Goal: Information Seeking & Learning: Learn about a topic

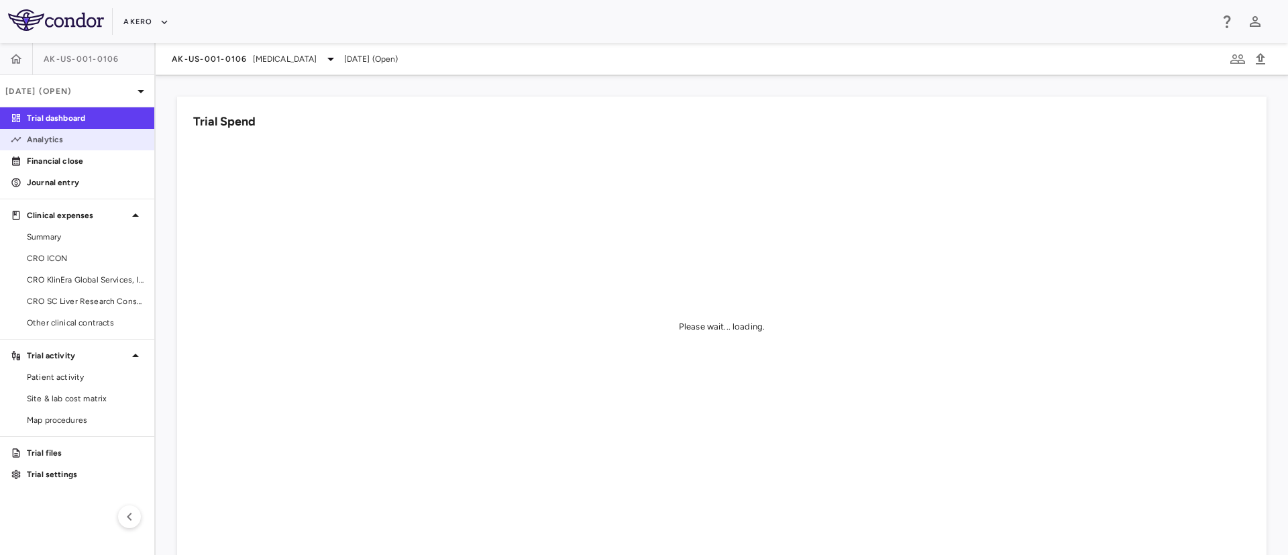
click at [49, 138] on p "Analytics" at bounding box center [85, 139] width 117 height 12
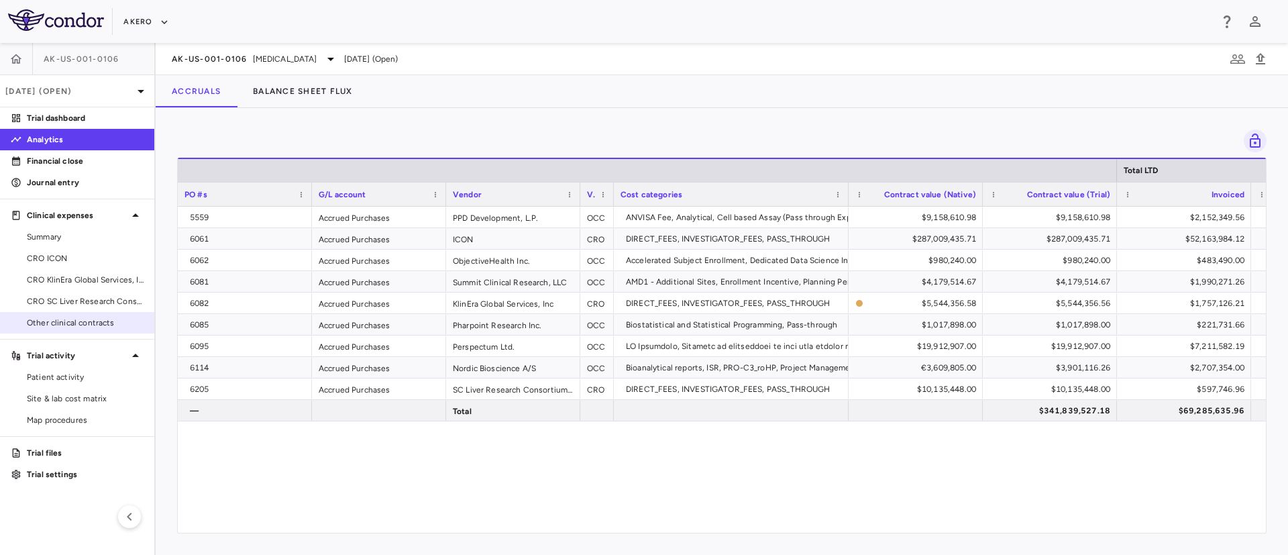
click at [66, 326] on span "Other clinical contracts" at bounding box center [85, 323] width 117 height 12
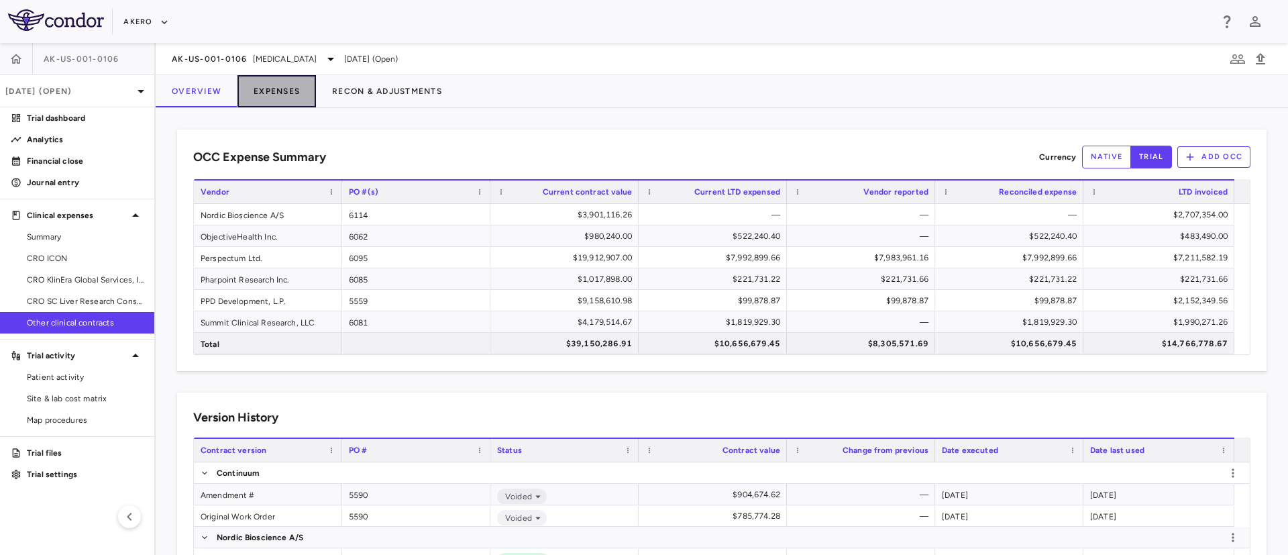
click at [288, 87] on button "Expenses" at bounding box center [276, 91] width 78 height 32
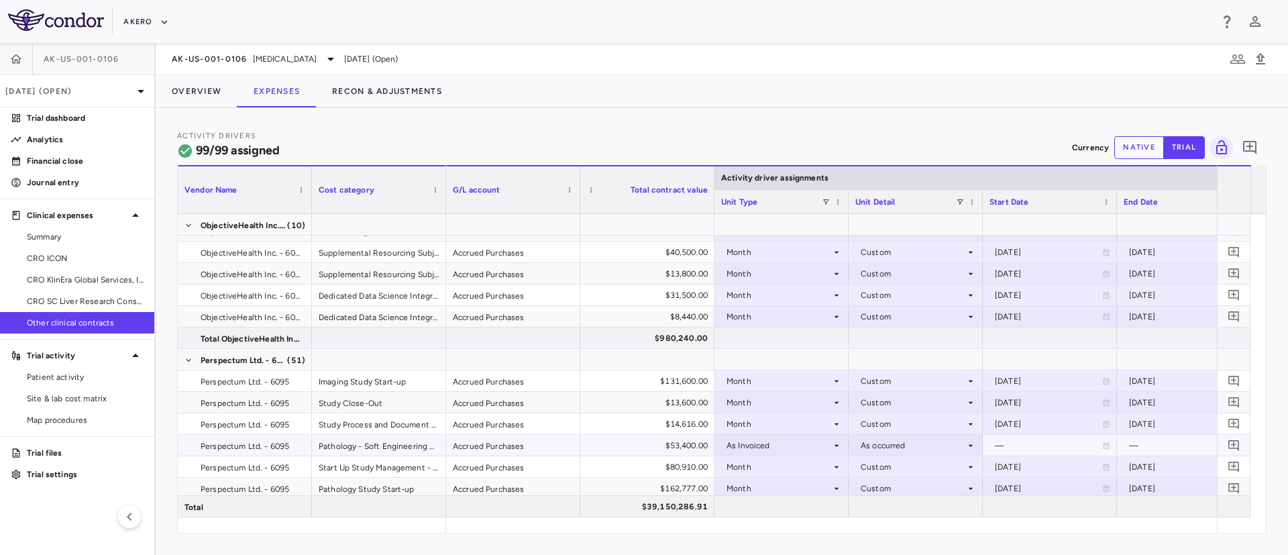
scroll to position [313, 0]
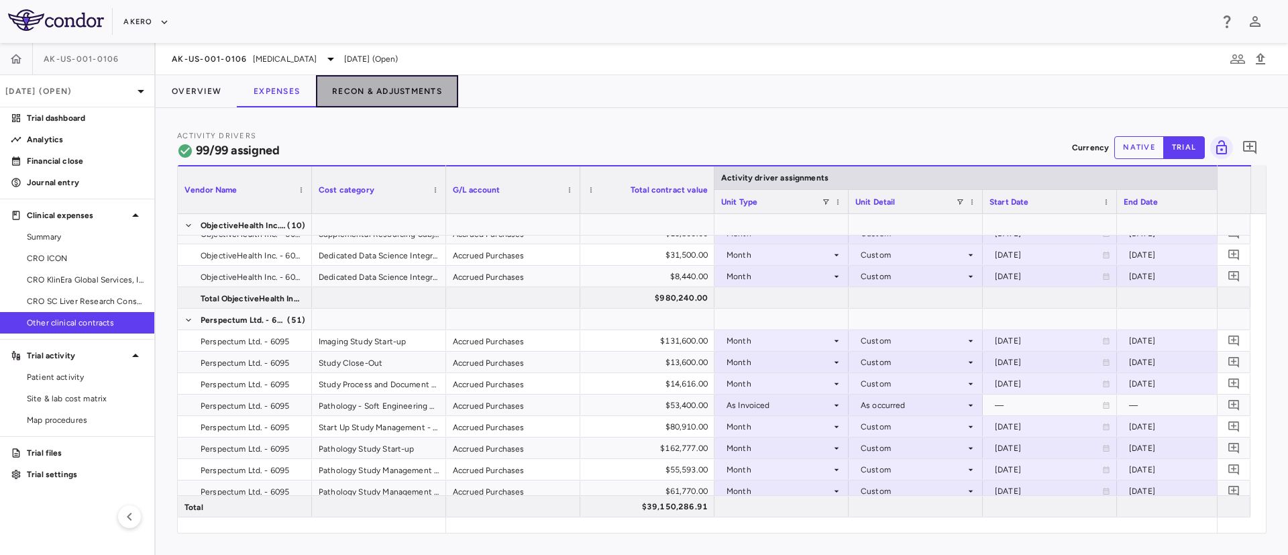
click at [376, 87] on button "Recon & Adjustments" at bounding box center [387, 91] width 142 height 32
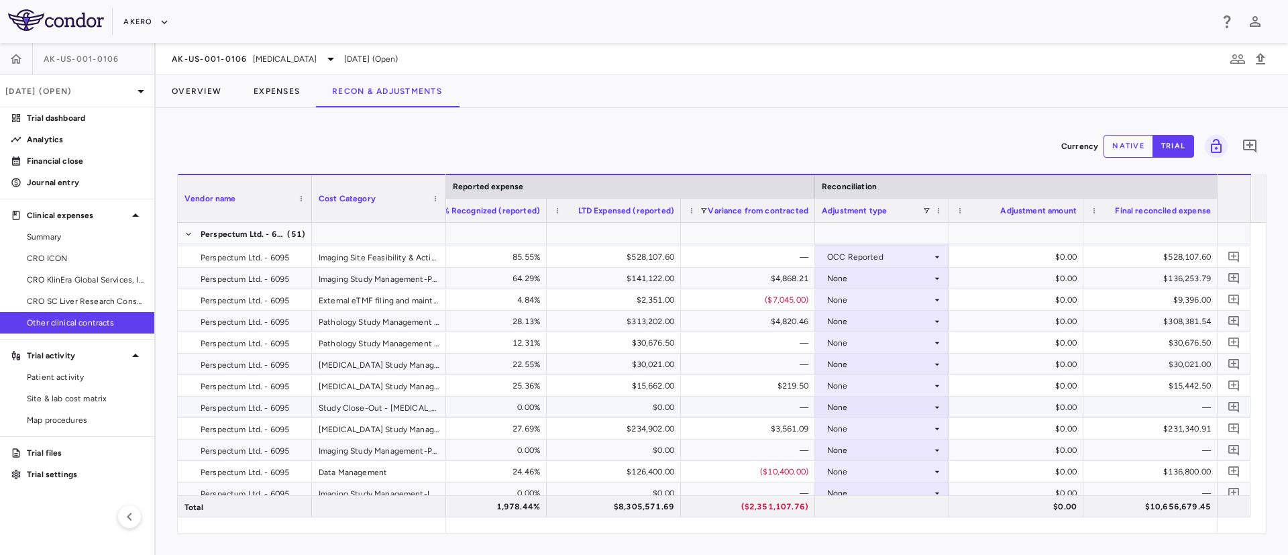
scroll to position [1105, 0]
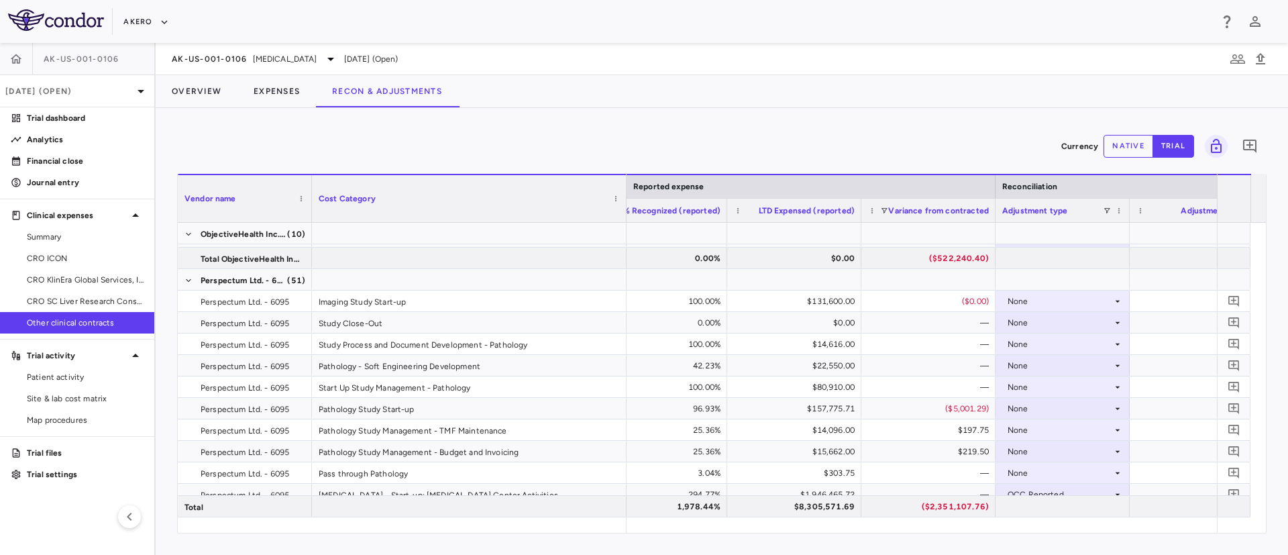
drag, startPoint x: 444, startPoint y: 213, endPoint x: 625, endPoint y: 214, distance: 180.5
click at [625, 214] on div at bounding box center [625, 198] width 5 height 47
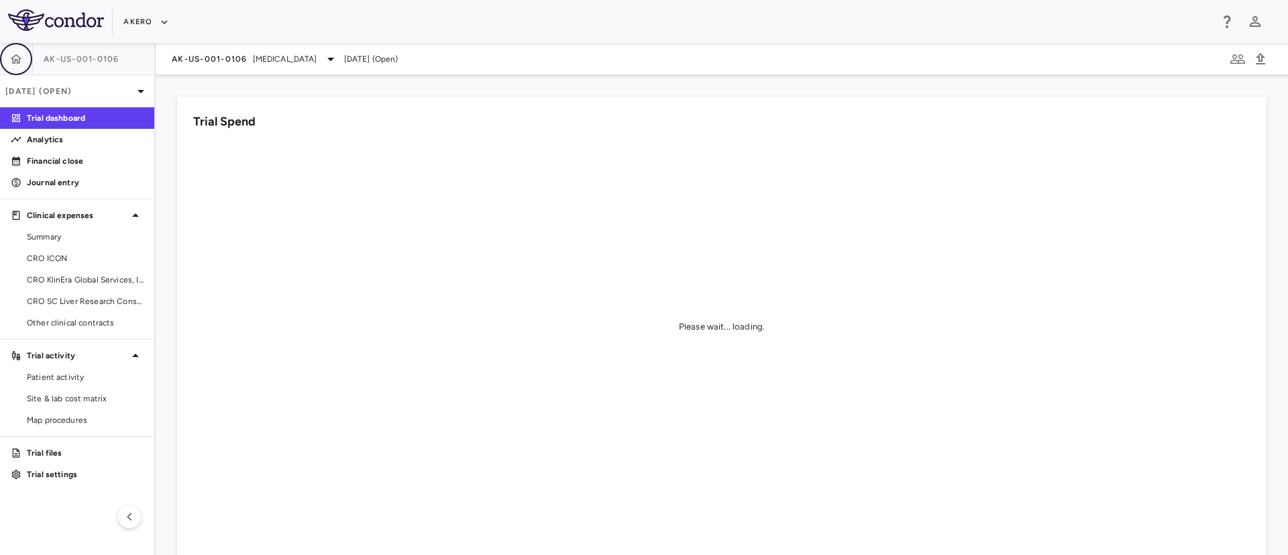
click at [11, 58] on icon "button" at bounding box center [16, 58] width 11 height 9
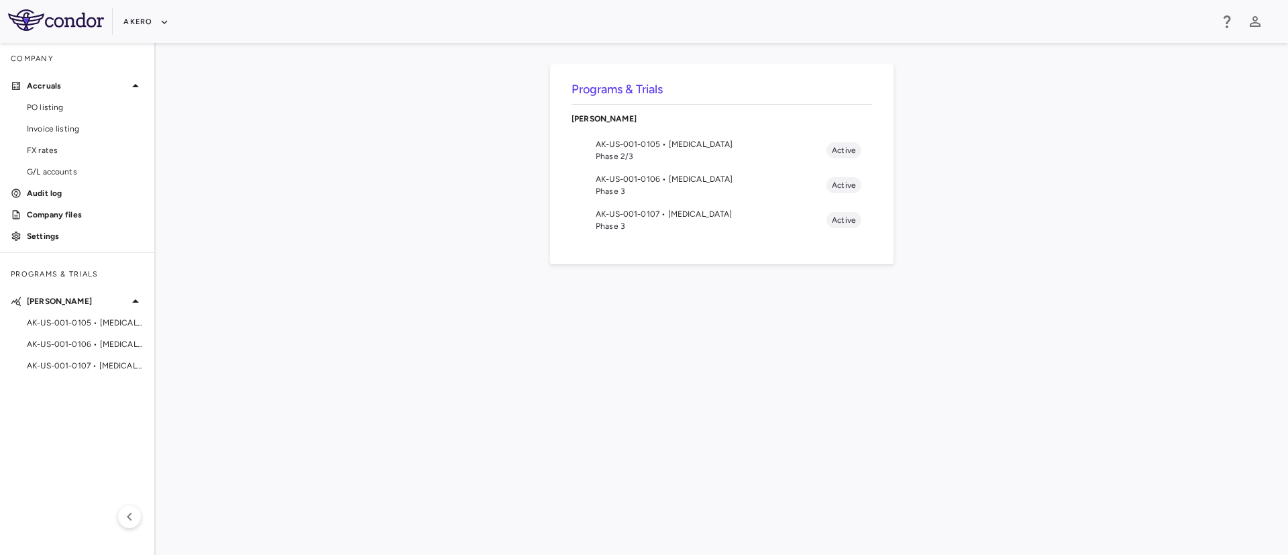
click at [650, 222] on span "Phase 3" at bounding box center [711, 226] width 231 height 12
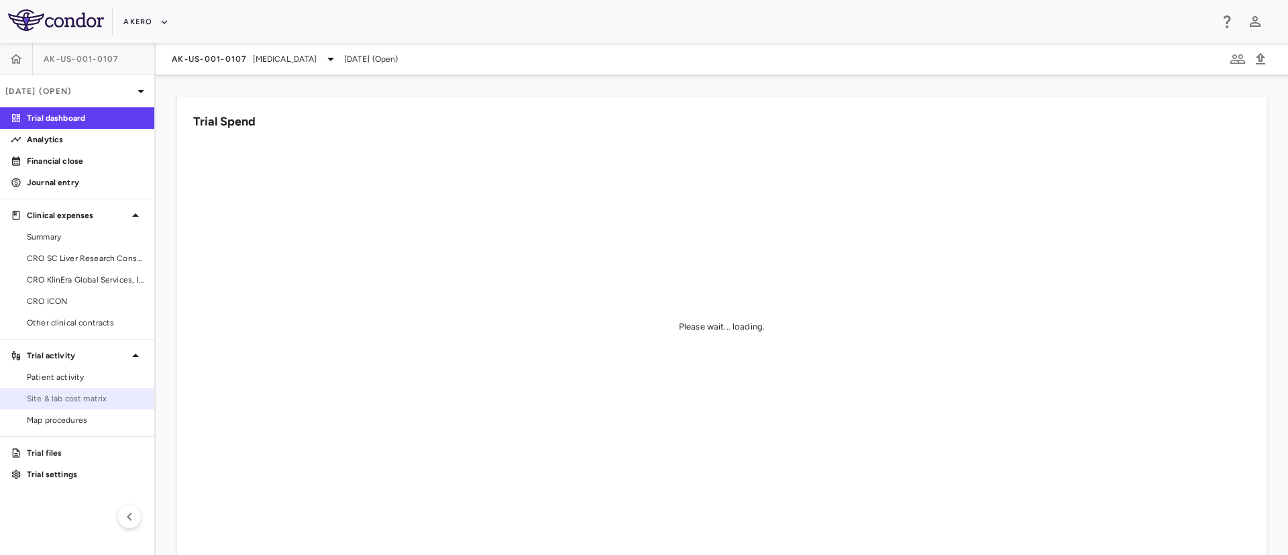
click at [70, 398] on span "Site & lab cost matrix" at bounding box center [85, 398] width 117 height 12
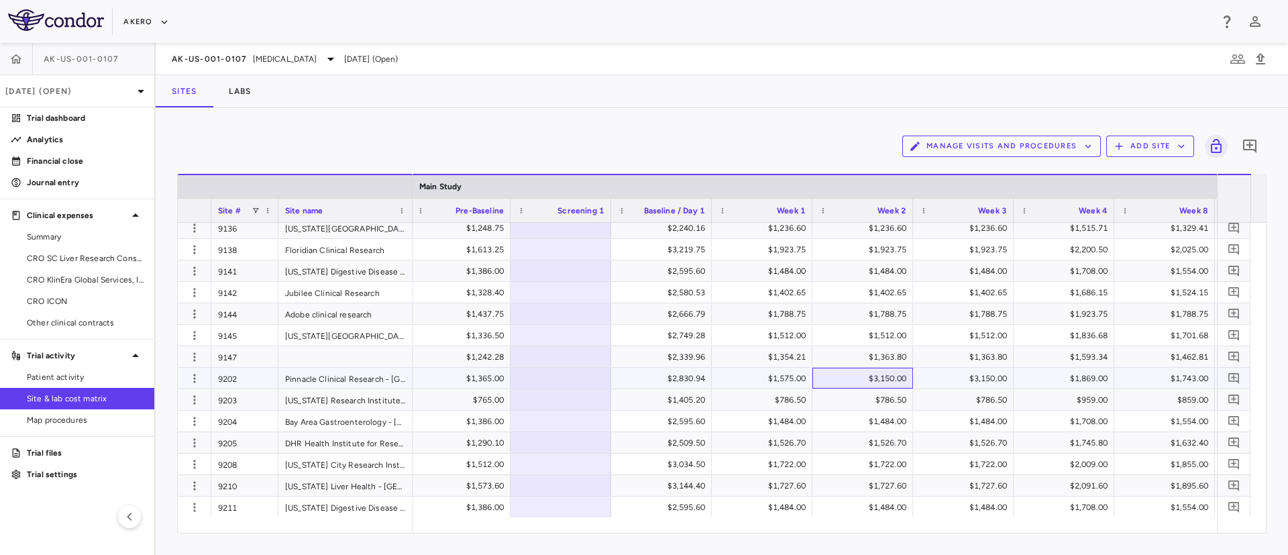
click at [884, 378] on div "$3,150.00" at bounding box center [865, 378] width 82 height 21
click at [588, 376] on div at bounding box center [560, 377] width 87 height 19
type input "*"
type input "****"
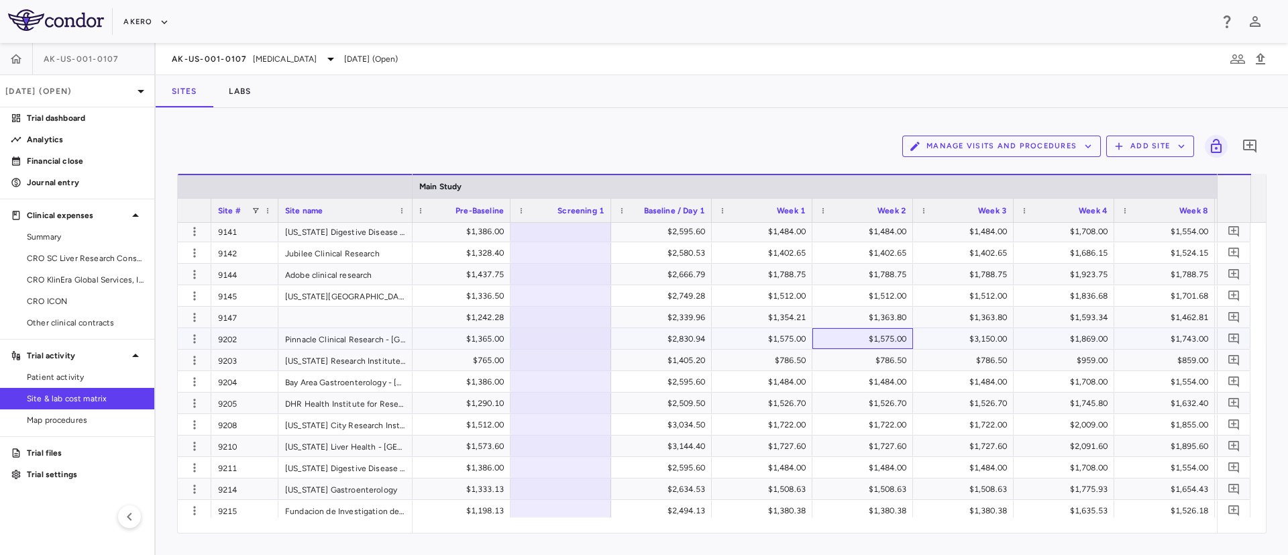
click at [894, 339] on div "$1,575.00" at bounding box center [865, 338] width 82 height 21
click at [961, 336] on div "$3,150.00" at bounding box center [966, 338] width 82 height 21
type input "*"
type input "****"
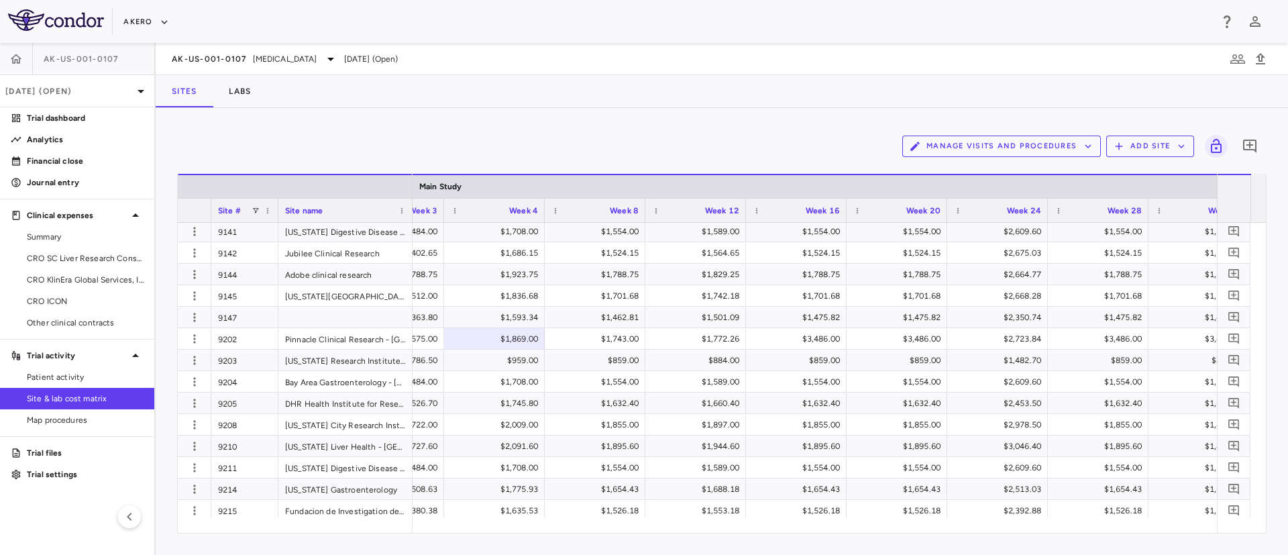
click at [818, 339] on div "$3,486.00" at bounding box center [799, 338] width 82 height 21
type input "*"
type input "****"
click at [863, 341] on div "$3,486.00" at bounding box center [900, 338] width 82 height 21
type input "*"
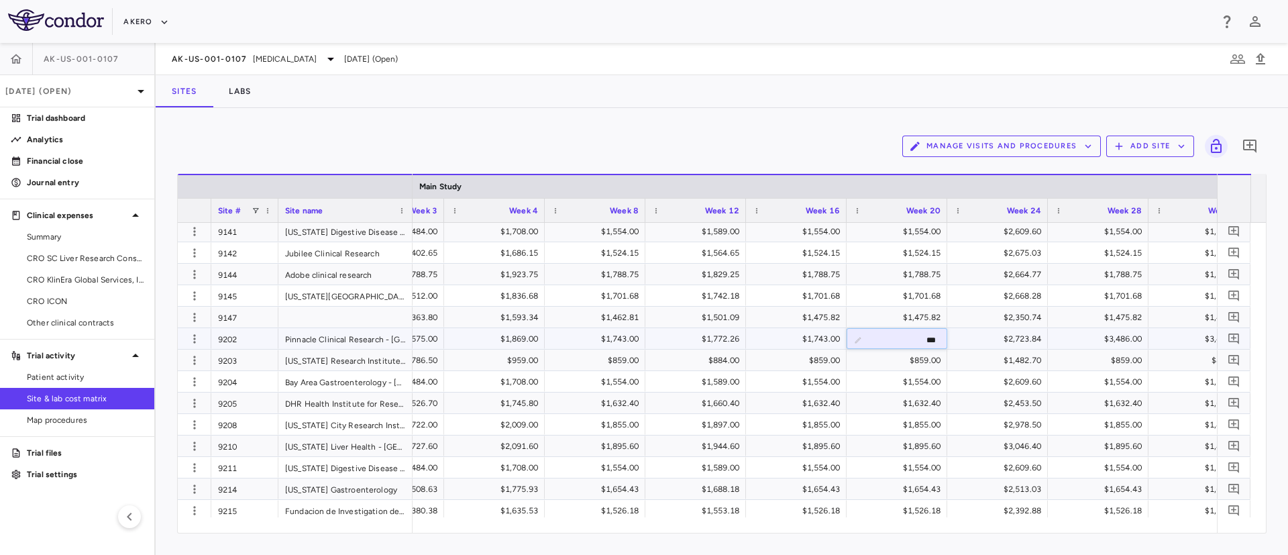
type input "****"
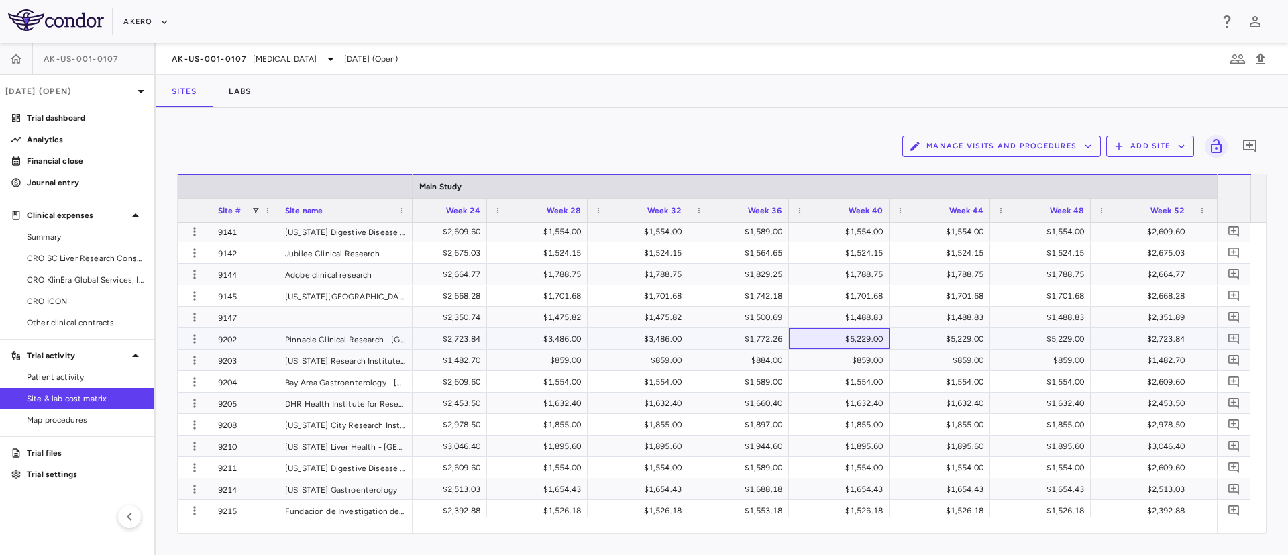
click at [825, 339] on div "$5,229.00" at bounding box center [842, 338] width 82 height 21
type input "*"
type input "****"
click at [921, 343] on div "$5,229.00" at bounding box center [943, 338] width 82 height 21
type input "*"
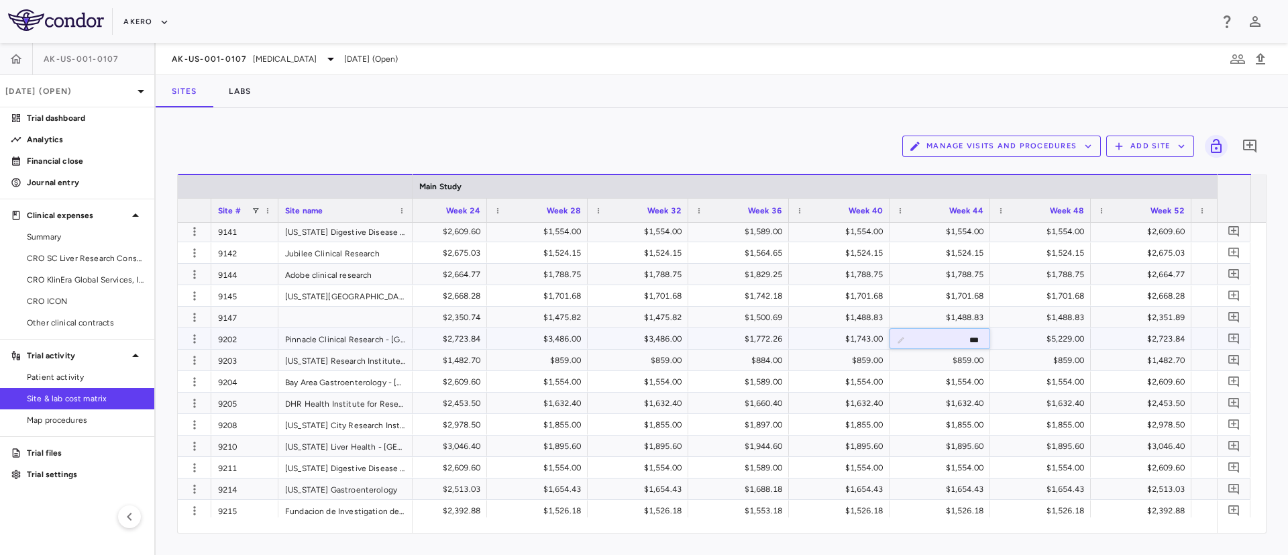
type input "****"
click at [1035, 335] on div "$5,229.00" at bounding box center [1043, 338] width 82 height 21
type input "*"
type input "****"
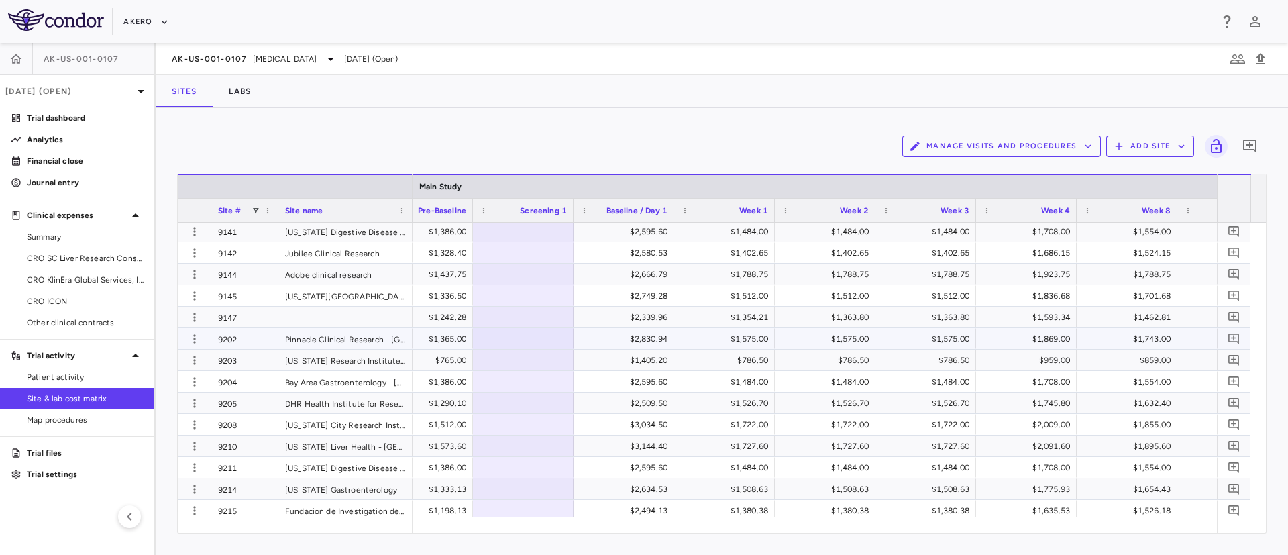
scroll to position [0, 1819]
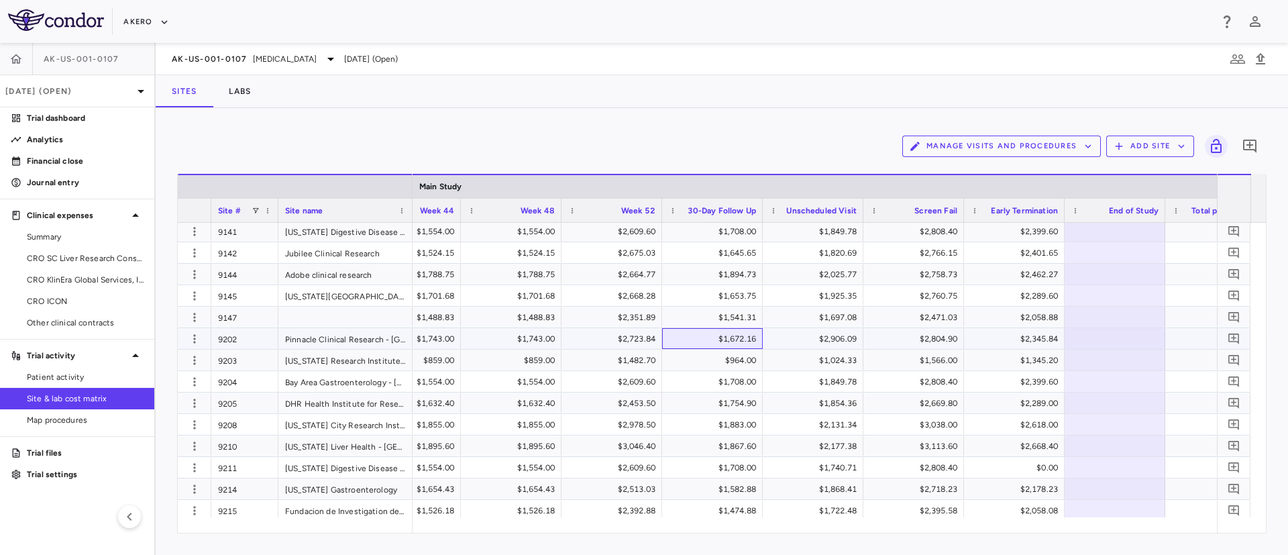
click at [698, 341] on div "$1,672.16" at bounding box center [715, 338] width 82 height 21
click at [639, 341] on div "$2,723.84" at bounding box center [615, 338] width 82 height 21
click at [792, 336] on div "$2,906.09" at bounding box center [816, 338] width 82 height 21
type input "*"
type input "*******"
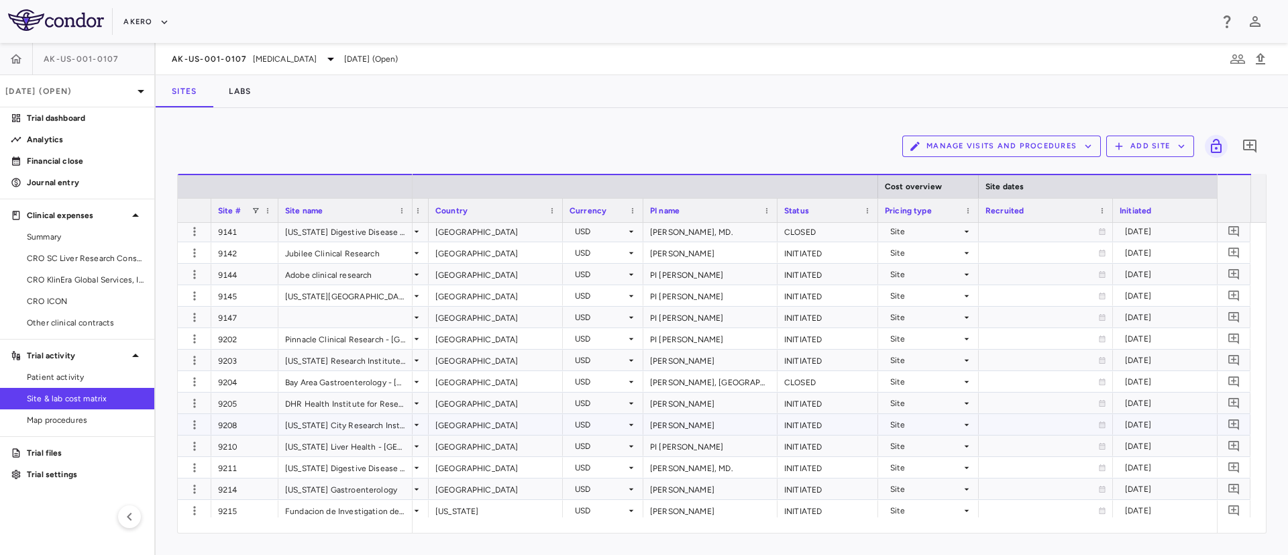
scroll to position [0, 0]
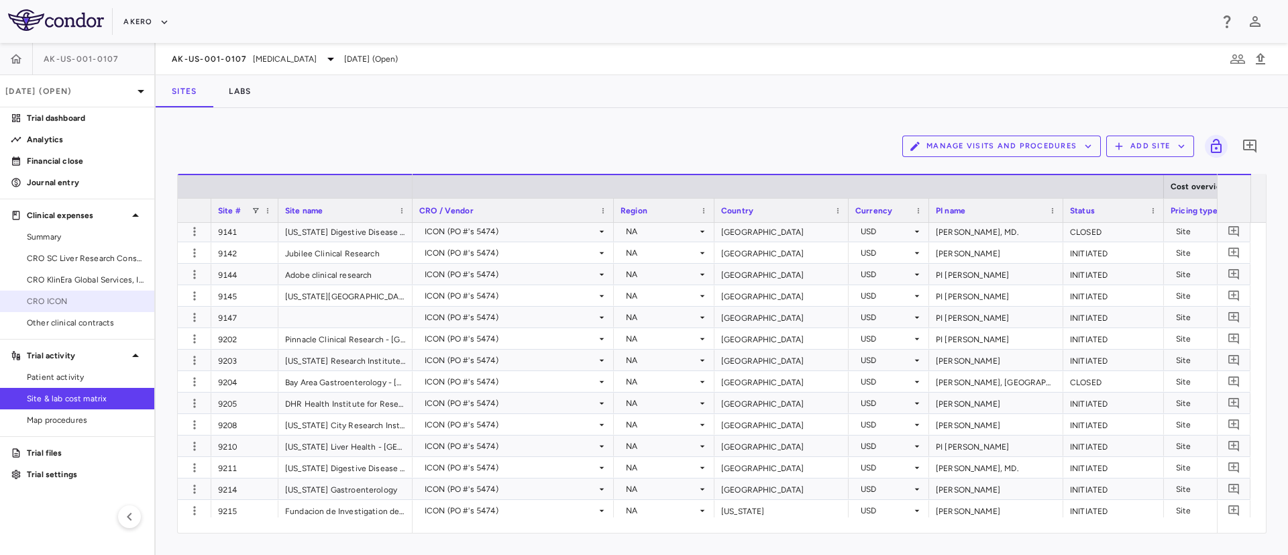
click at [47, 311] on link "CRO ICON" at bounding box center [77, 301] width 154 height 20
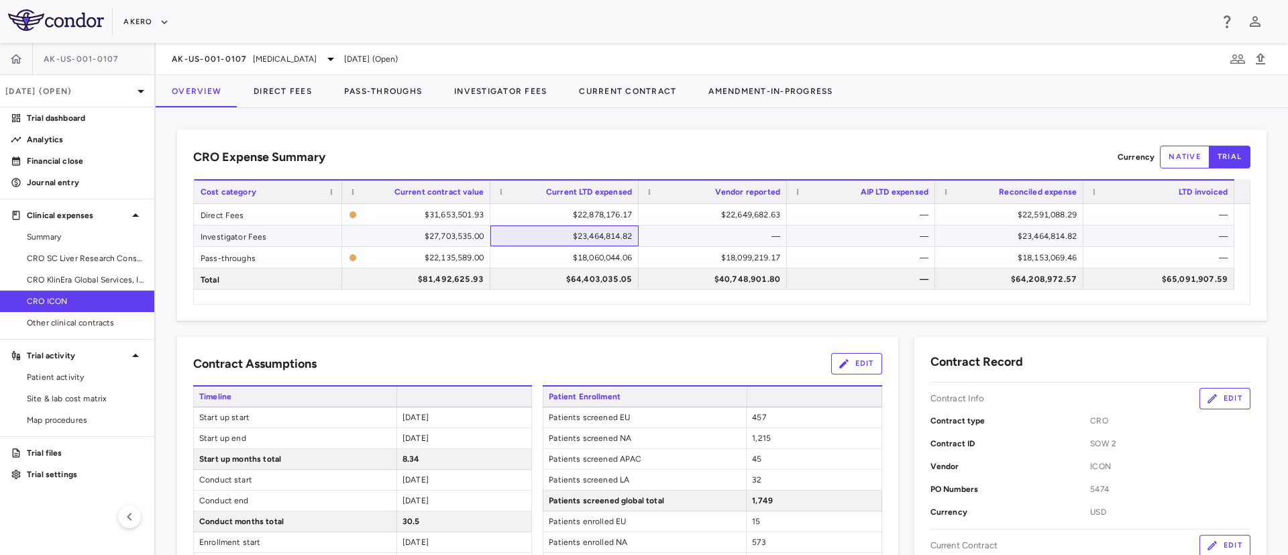
click at [554, 239] on div "$23,464,814.82" at bounding box center [566, 235] width 129 height 21
click at [656, 256] on div "$18,099,219.17" at bounding box center [715, 257] width 129 height 21
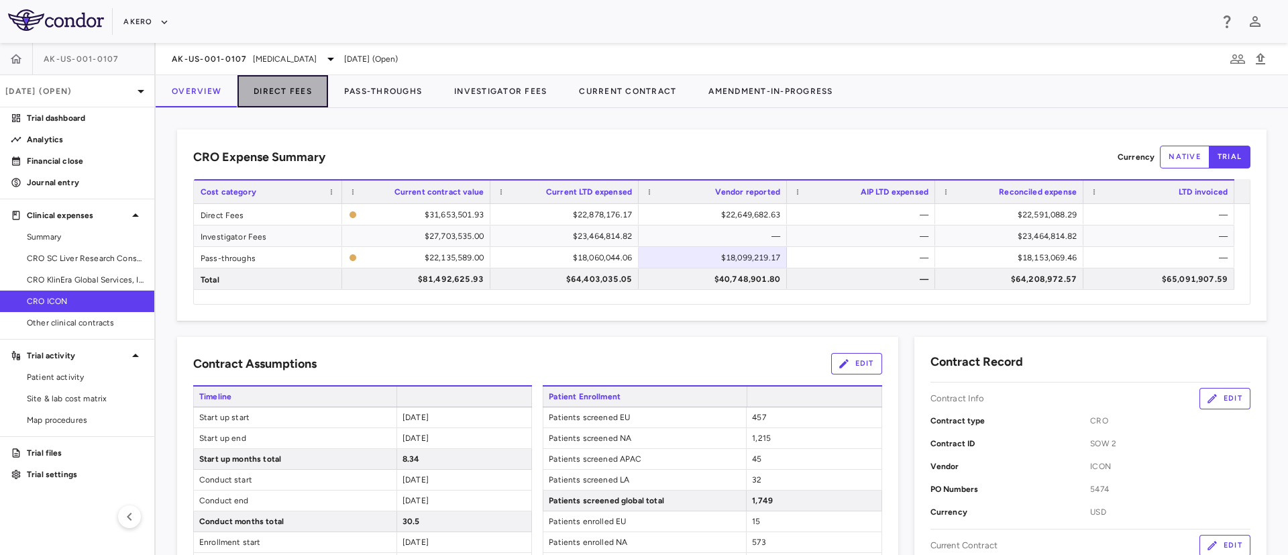
click at [284, 83] on button "Direct Fees" at bounding box center [282, 91] width 91 height 32
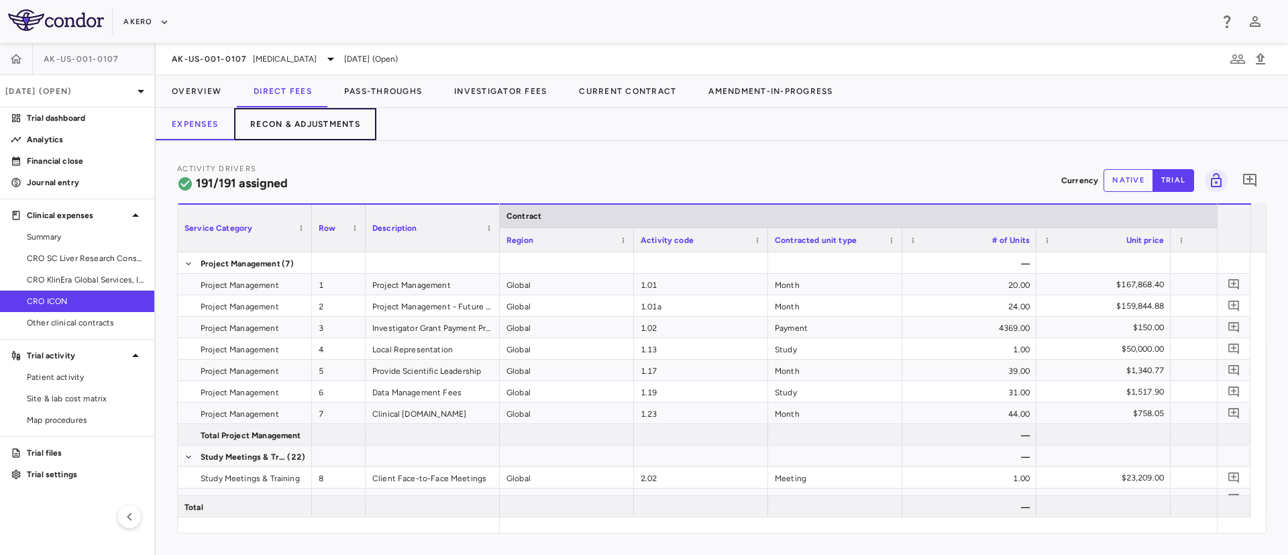
click at [332, 121] on button "Recon & Adjustments" at bounding box center [305, 124] width 142 height 32
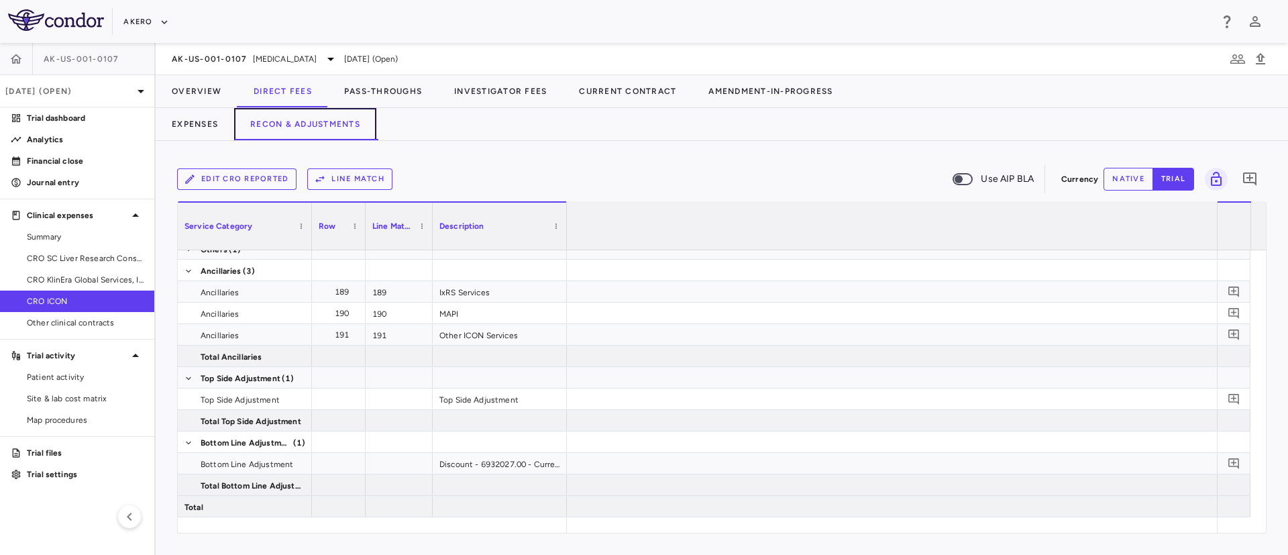
scroll to position [0, 2671]
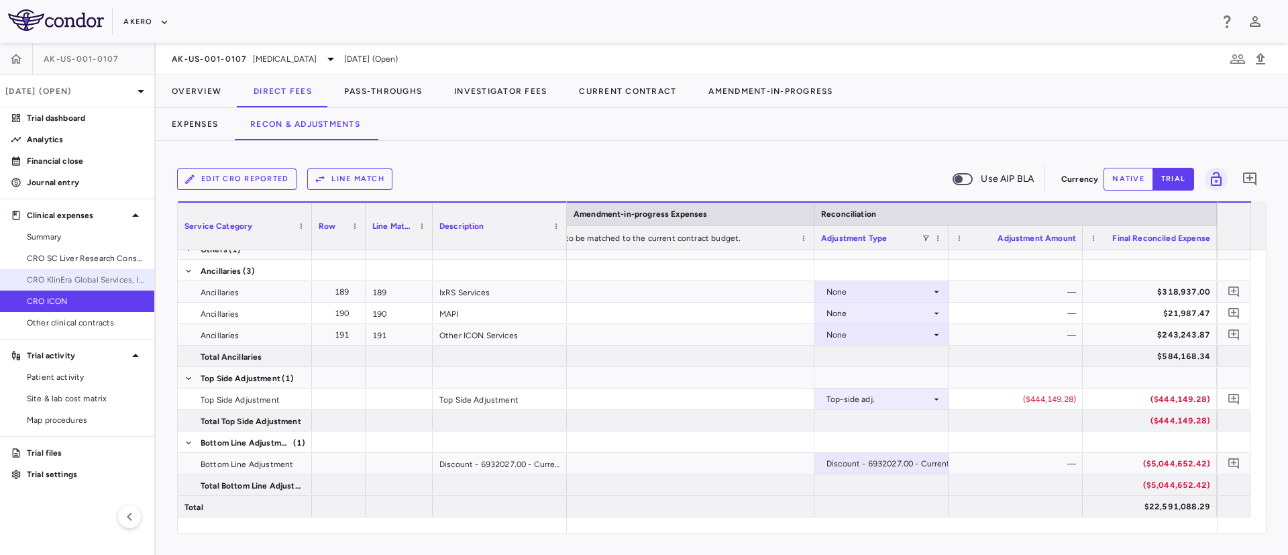
click at [44, 280] on span "CRO KlinEra Global Services, Inc." at bounding box center [85, 280] width 117 height 12
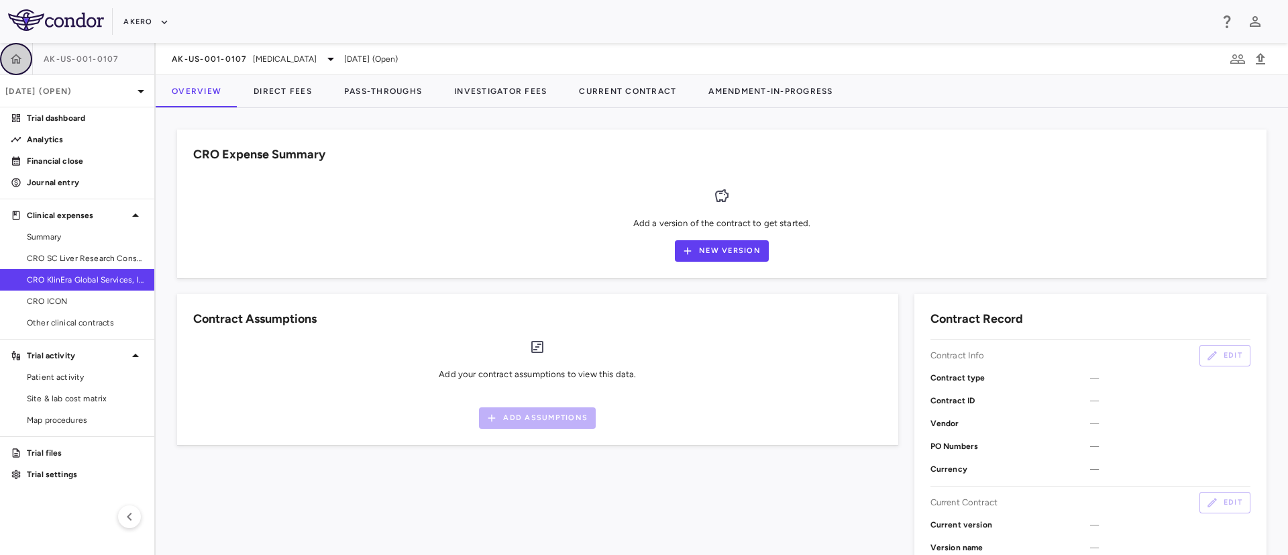
click at [11, 60] on icon "button" at bounding box center [15, 58] width 13 height 13
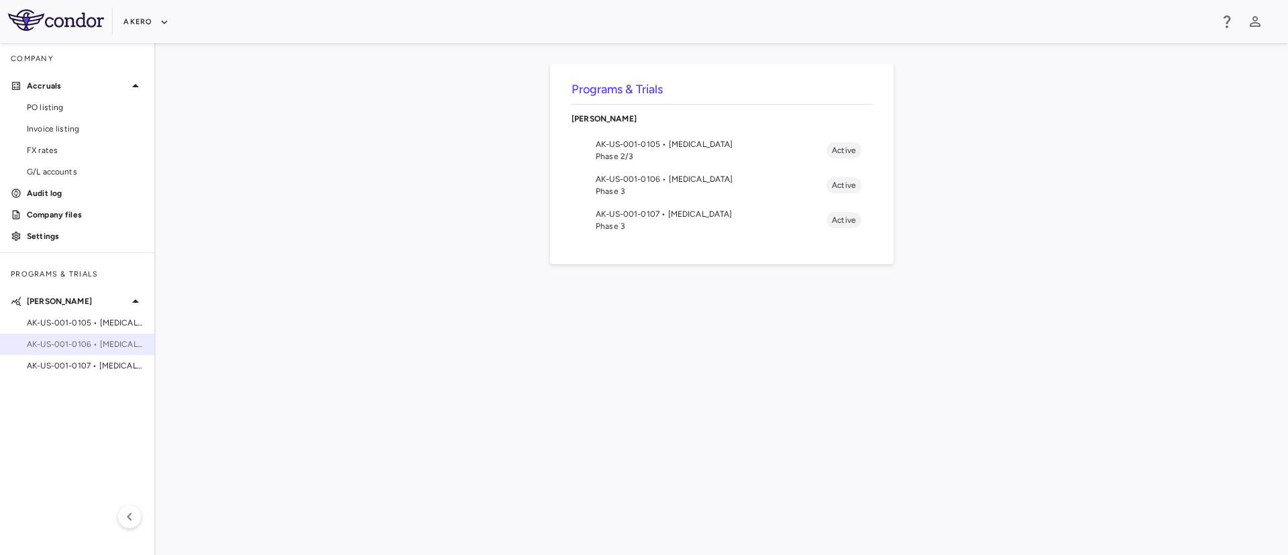
click at [47, 341] on span "AK-US-001-0106 • [MEDICAL_DATA]" at bounding box center [85, 344] width 117 height 12
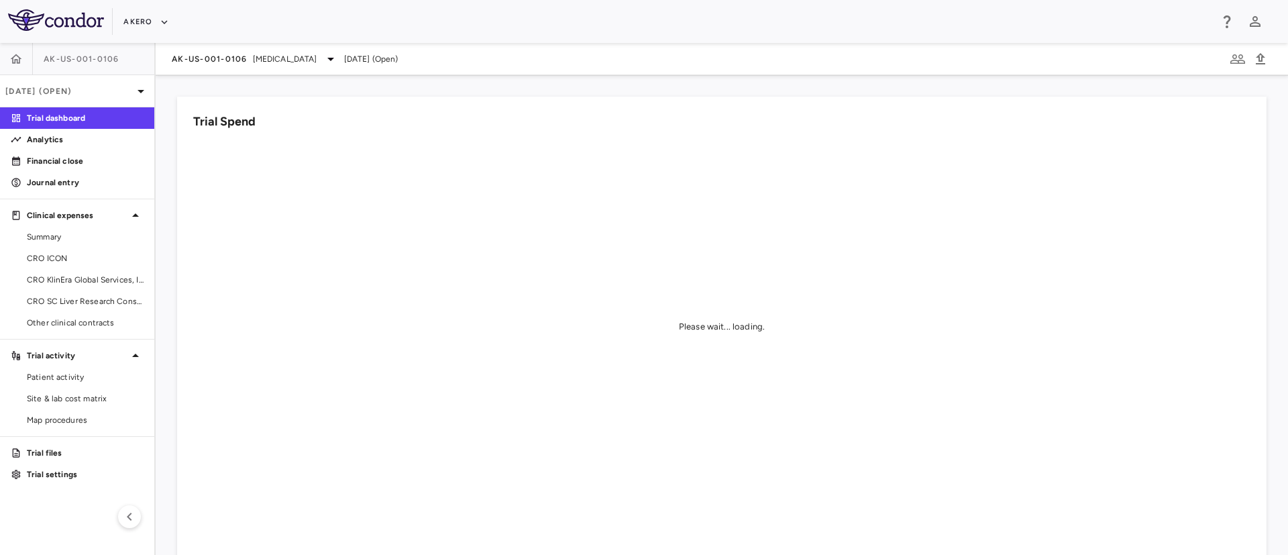
click at [64, 333] on aside "AK-US-001-0106 [DATE] (Open) Trial dashboard Analytics Financial close Journal …" at bounding box center [78, 299] width 156 height 512
click at [50, 329] on link "Other clinical contracts" at bounding box center [77, 323] width 154 height 20
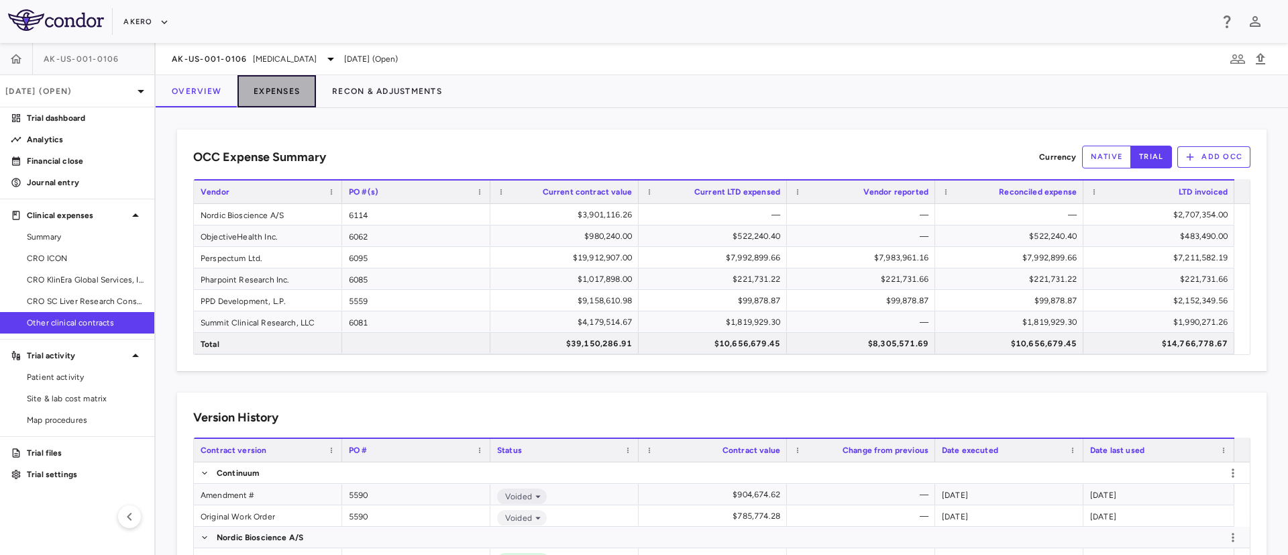
click at [278, 89] on button "Expenses" at bounding box center [276, 91] width 78 height 32
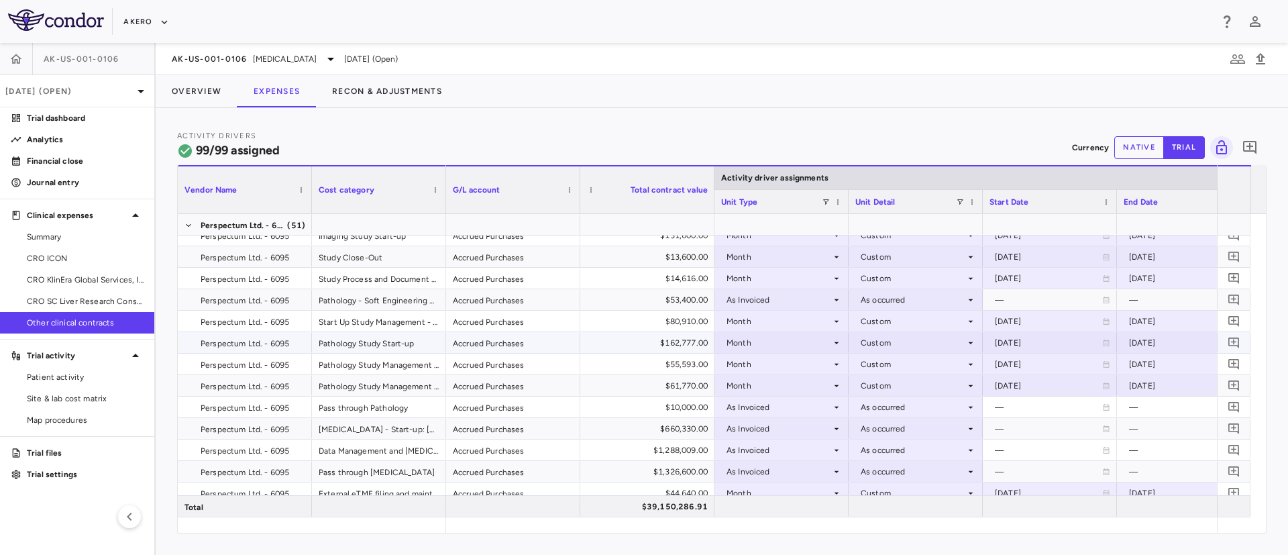
scroll to position [418, 0]
click at [193, 85] on button "Overview" at bounding box center [197, 91] width 82 height 32
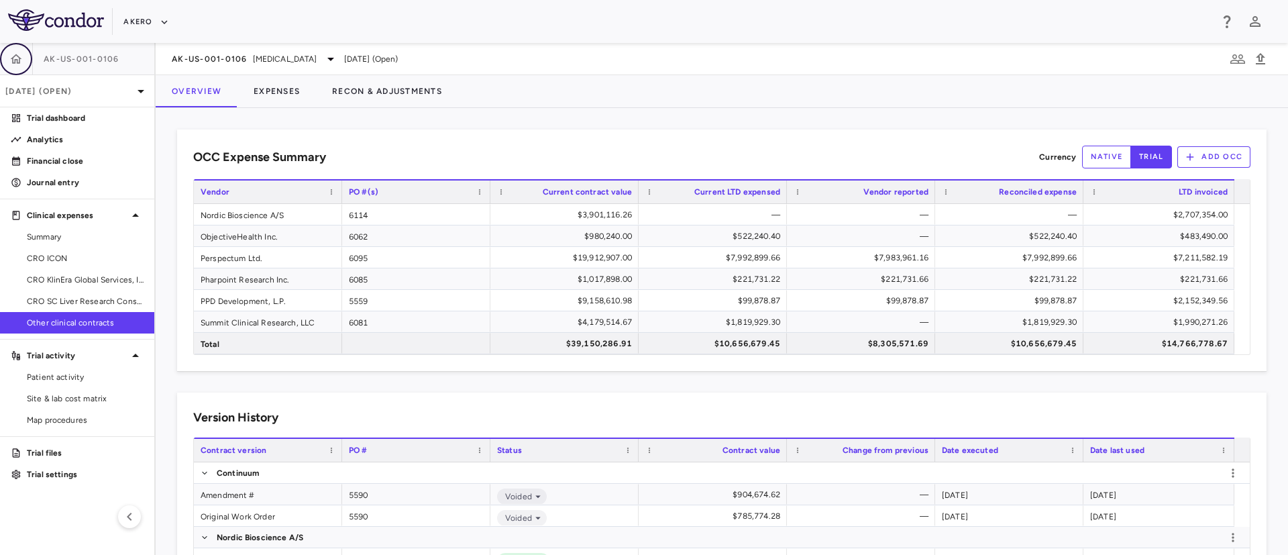
click at [5, 58] on button "button" at bounding box center [16, 59] width 32 height 32
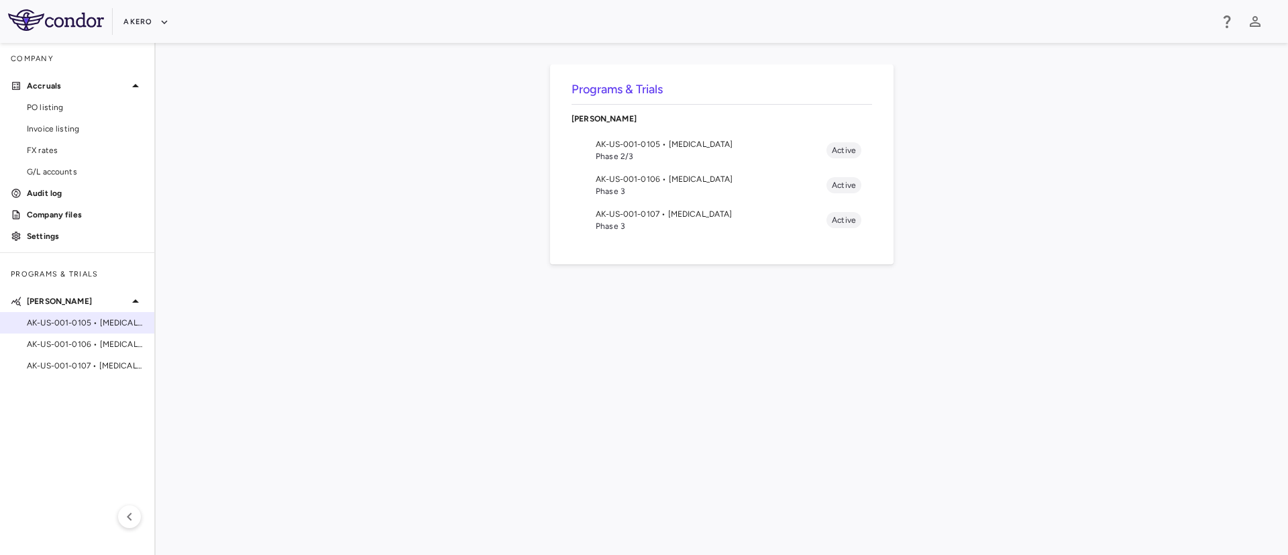
click at [50, 323] on span "AK-US-001-0105 • [MEDICAL_DATA]" at bounding box center [85, 323] width 117 height 12
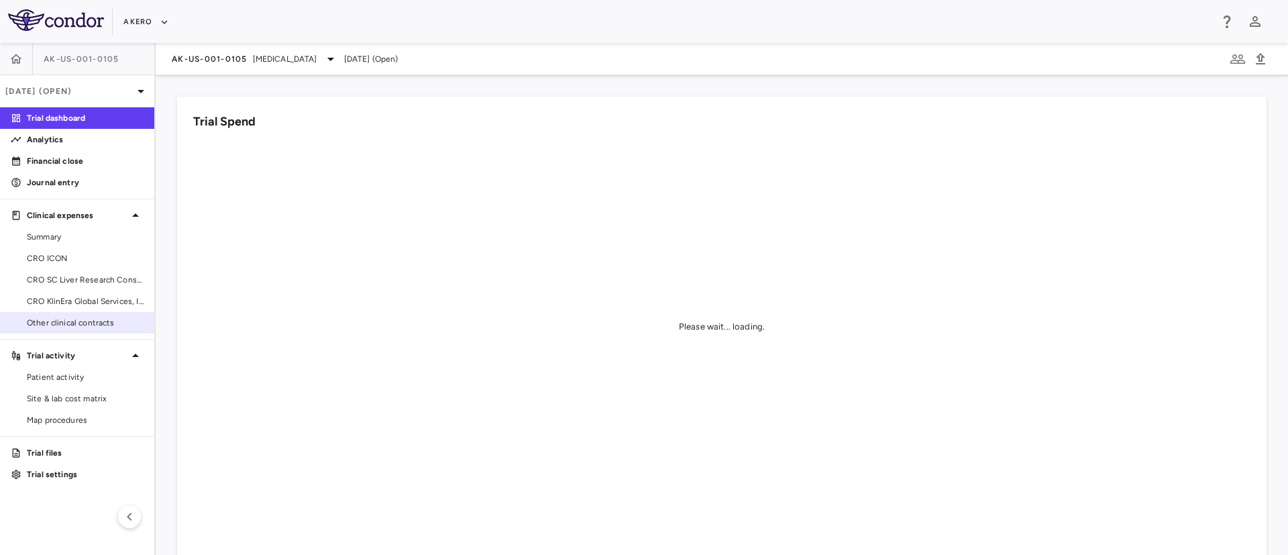
click at [36, 321] on span "Other clinical contracts" at bounding box center [85, 323] width 117 height 12
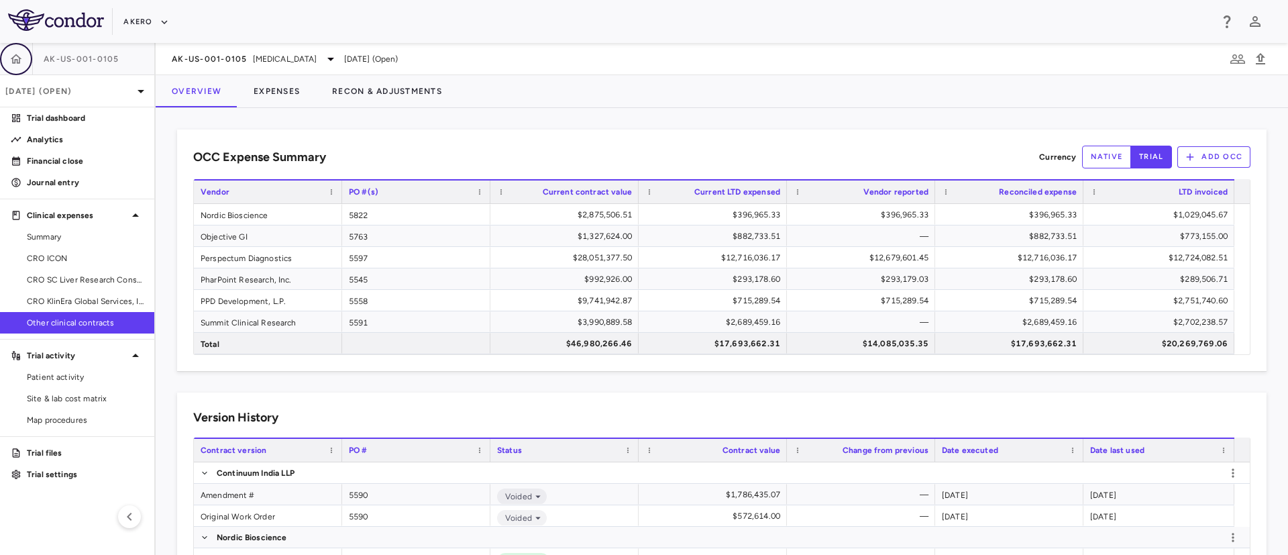
click at [5, 66] on button "button" at bounding box center [16, 59] width 32 height 32
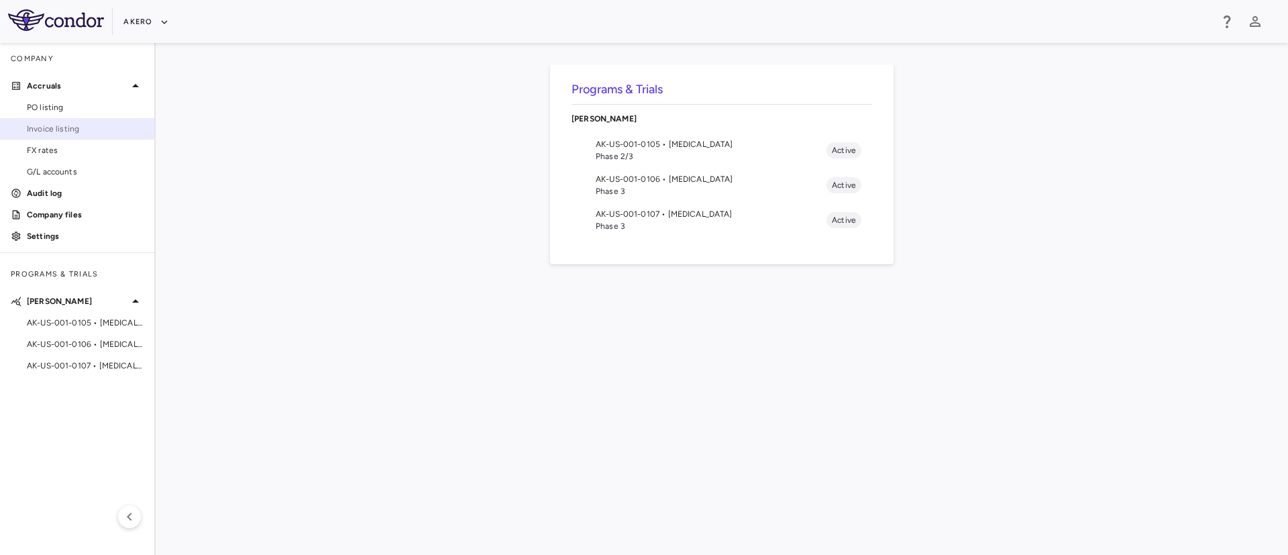
click at [56, 119] on link "Invoice listing" at bounding box center [77, 129] width 154 height 20
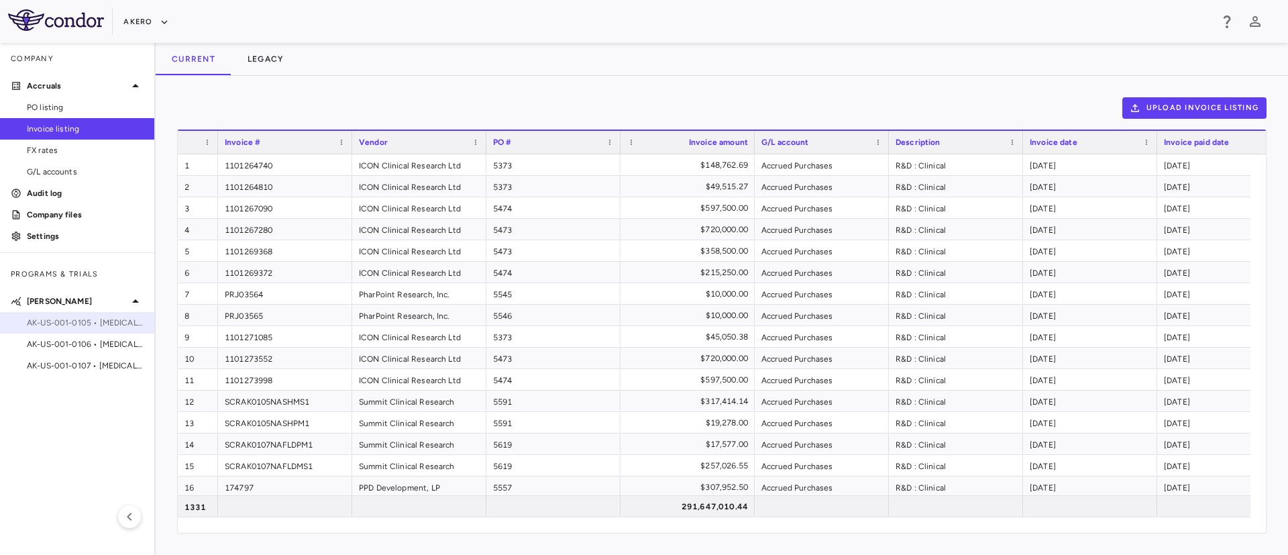
click at [79, 318] on span "AK-US-001-0105 • [MEDICAL_DATA]" at bounding box center [85, 323] width 117 height 12
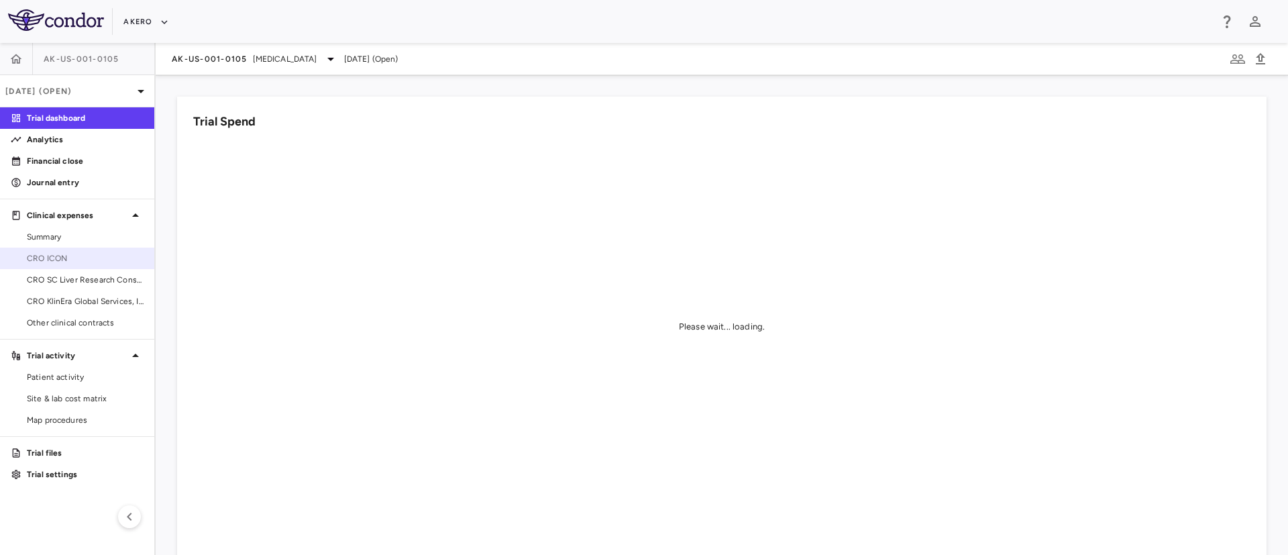
click at [68, 264] on span "CRO ICON" at bounding box center [85, 258] width 117 height 12
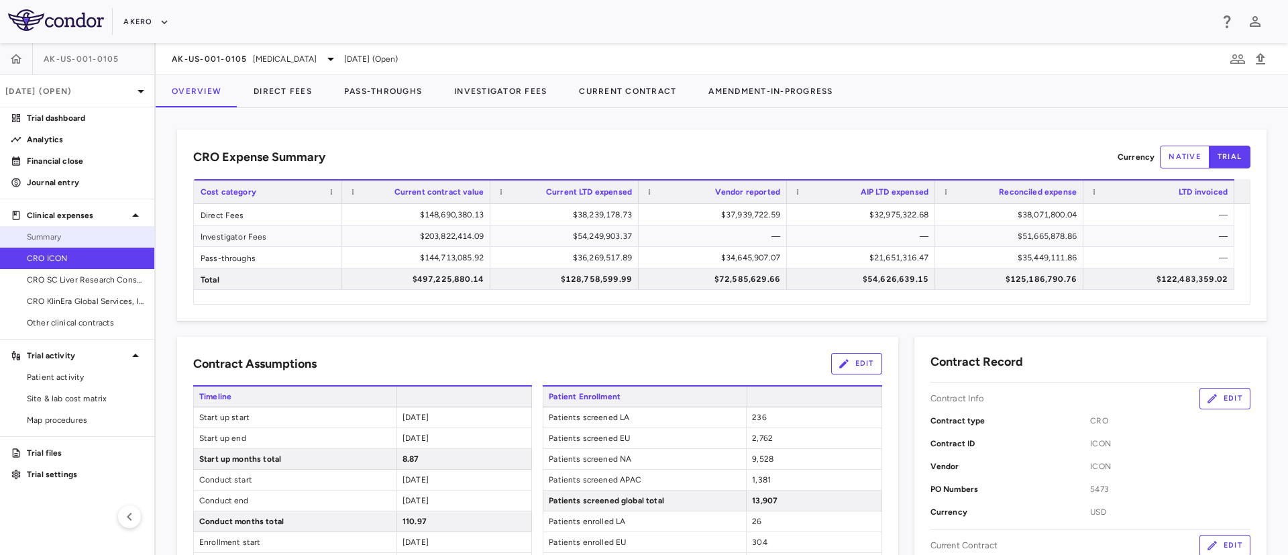
click at [27, 233] on span "Summary" at bounding box center [85, 237] width 117 height 12
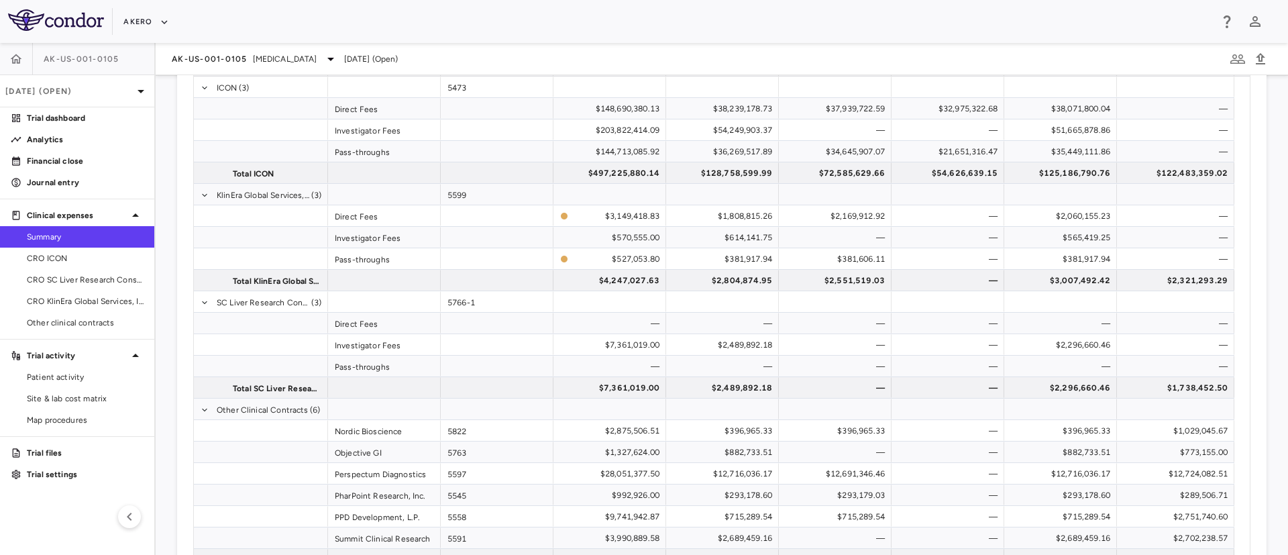
scroll to position [93, 0]
click at [12, 62] on icon "button" at bounding box center [15, 58] width 13 height 13
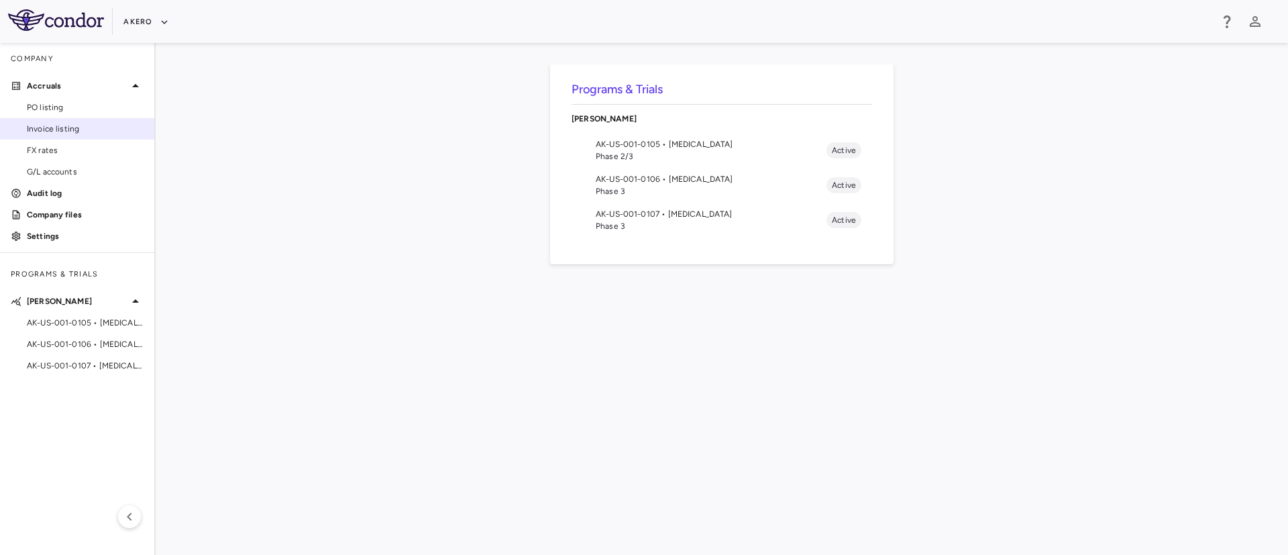
click at [64, 131] on span "Invoice listing" at bounding box center [85, 129] width 117 height 12
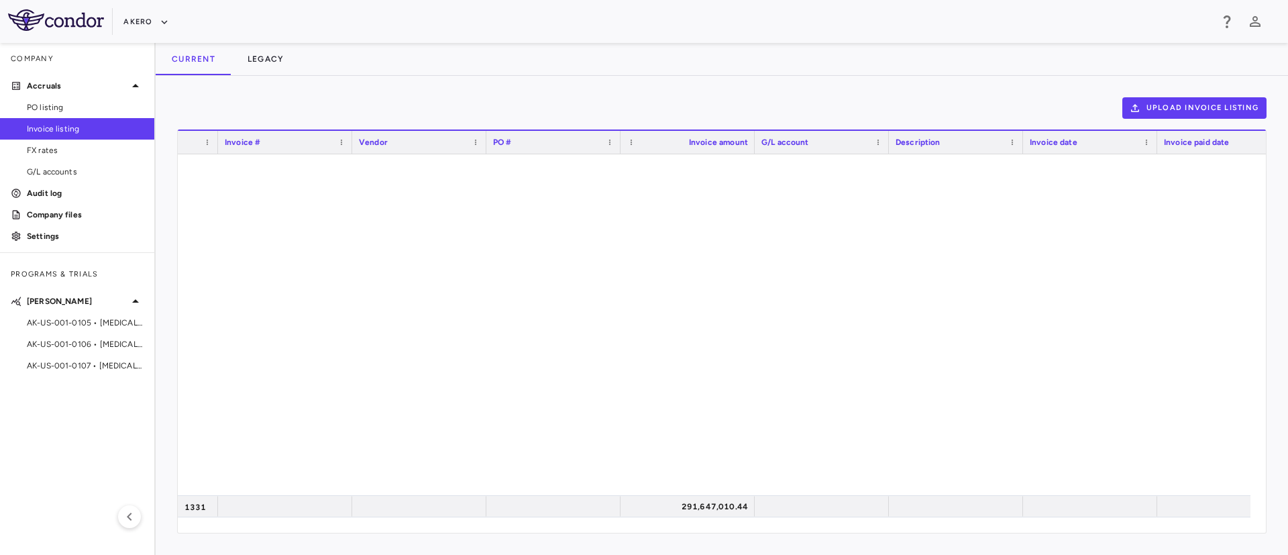
scroll to position [16150, 0]
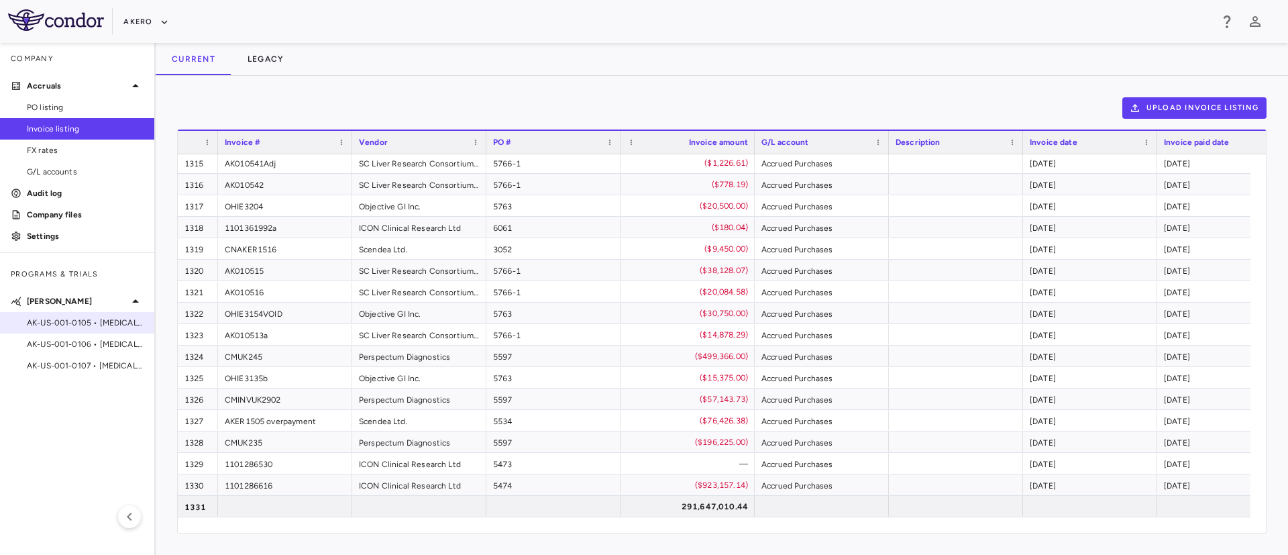
click at [67, 319] on span "AK-US-001-0105 • [MEDICAL_DATA]" at bounding box center [85, 323] width 117 height 12
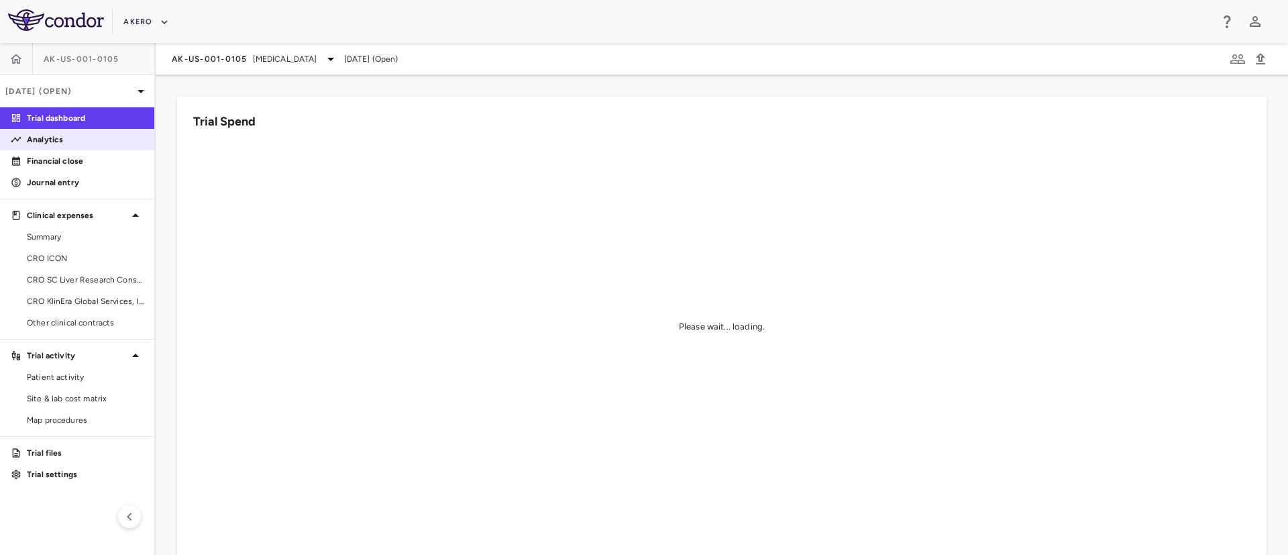
click at [44, 141] on p "Analytics" at bounding box center [85, 139] width 117 height 12
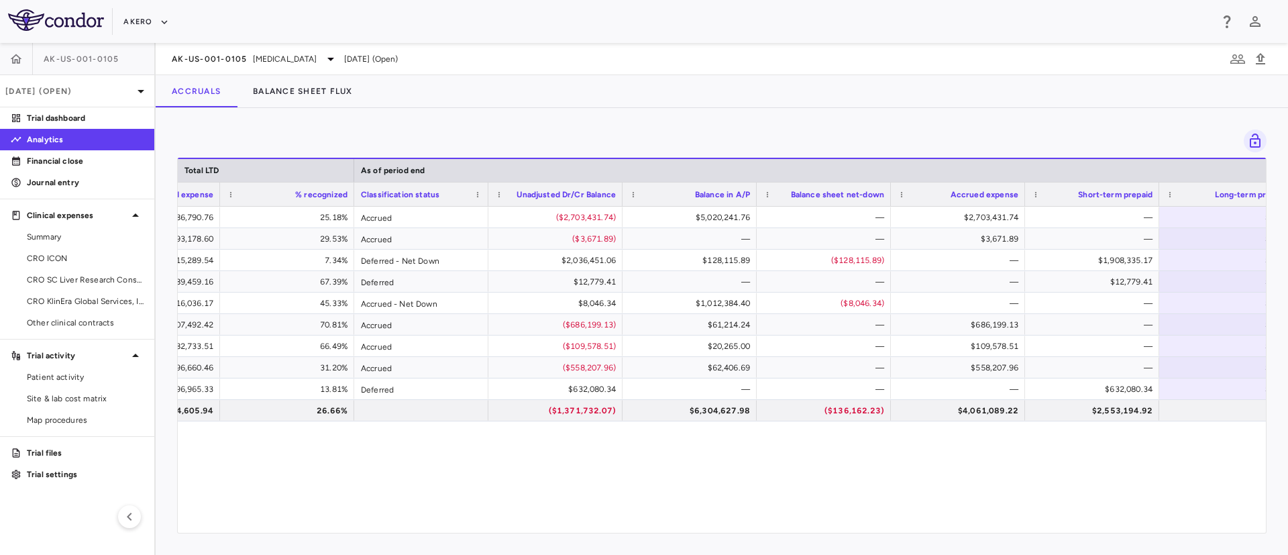
scroll to position [0, 1299]
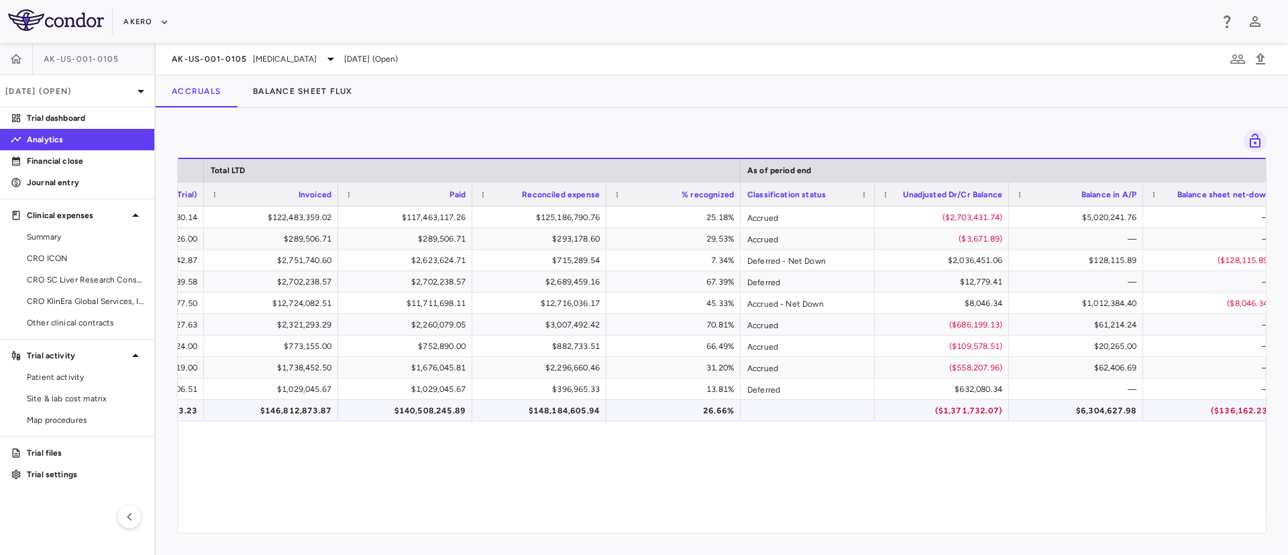
click at [448, 407] on div "$140,508,245.89" at bounding box center [407, 410] width 115 height 21
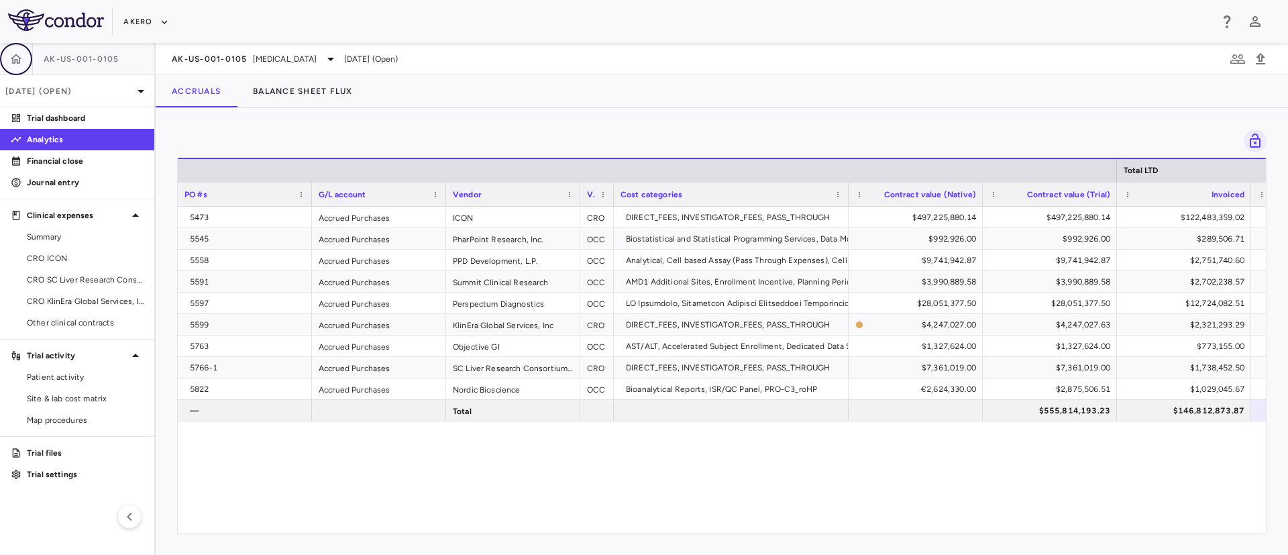
click at [15, 59] on icon "button" at bounding box center [16, 58] width 11 height 9
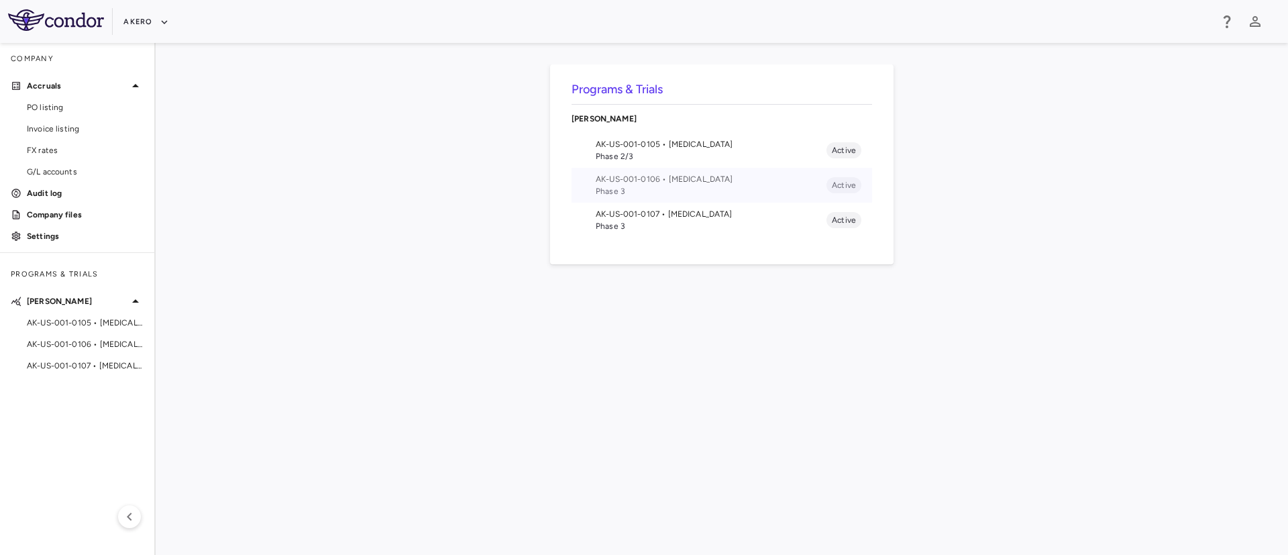
click at [688, 178] on span "AK-US-001-0106 • [MEDICAL_DATA]" at bounding box center [711, 179] width 231 height 12
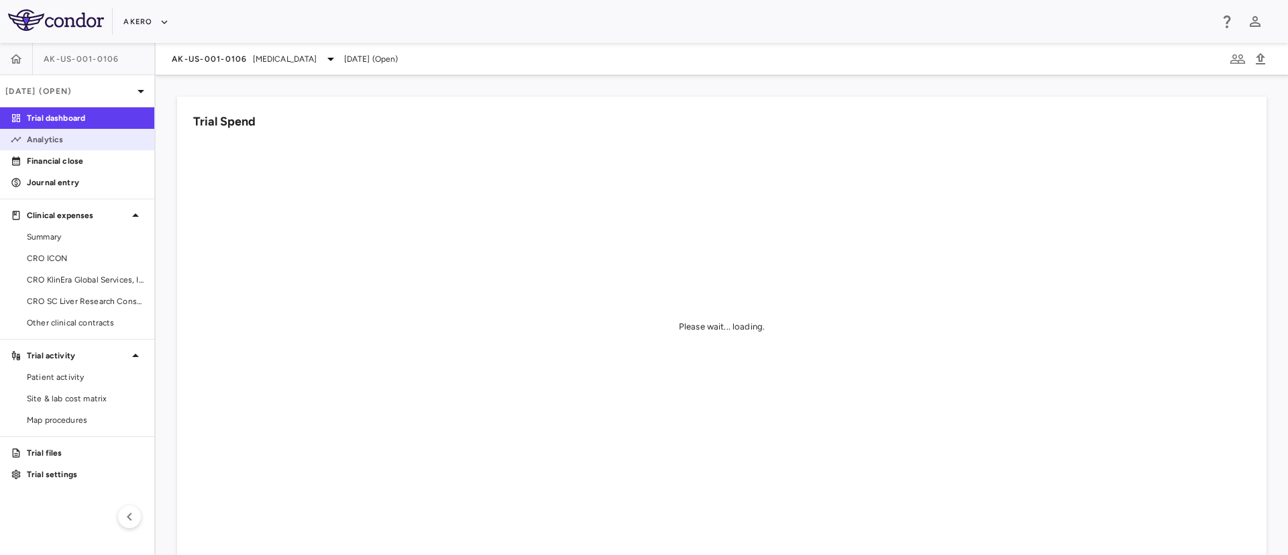
click at [40, 142] on p "Analytics" at bounding box center [85, 139] width 117 height 12
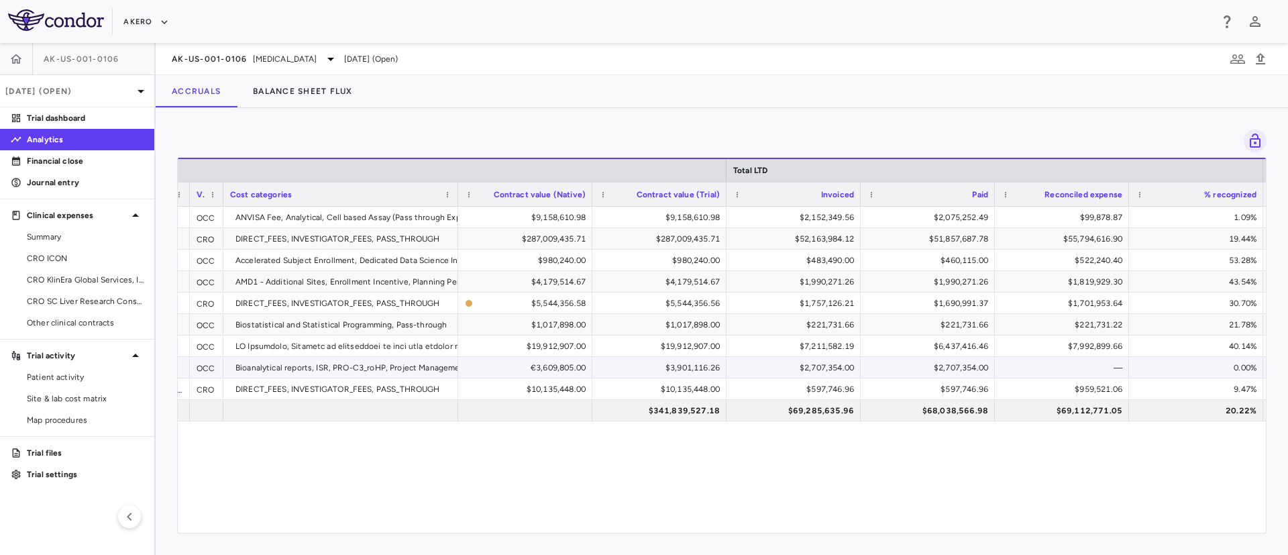
scroll to position [0, 390]
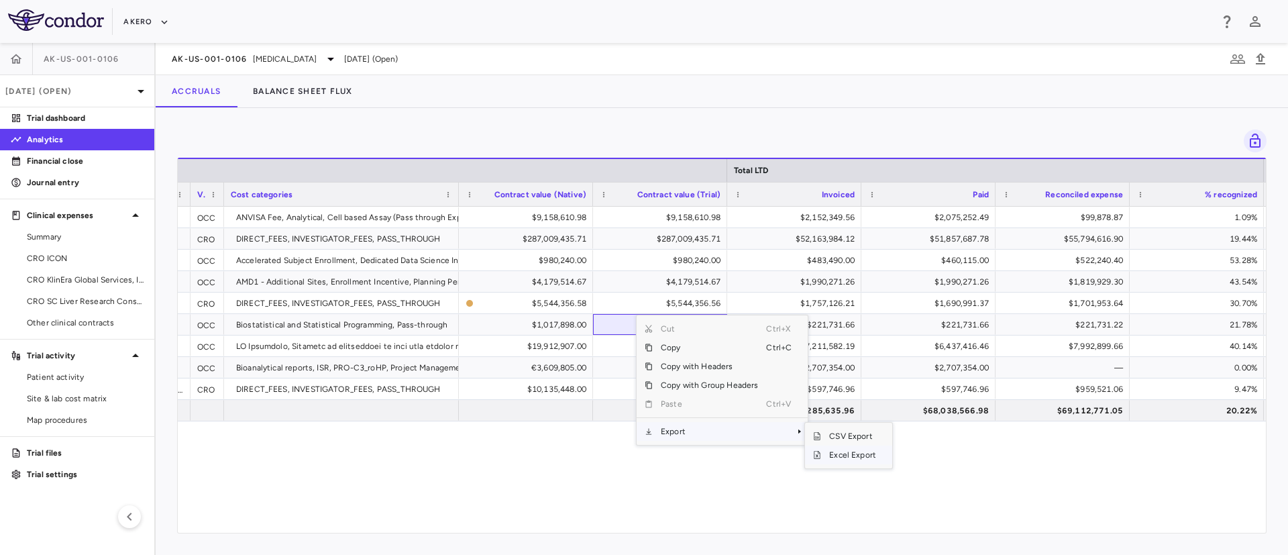
click at [855, 454] on span "Excel Export" at bounding box center [852, 454] width 63 height 19
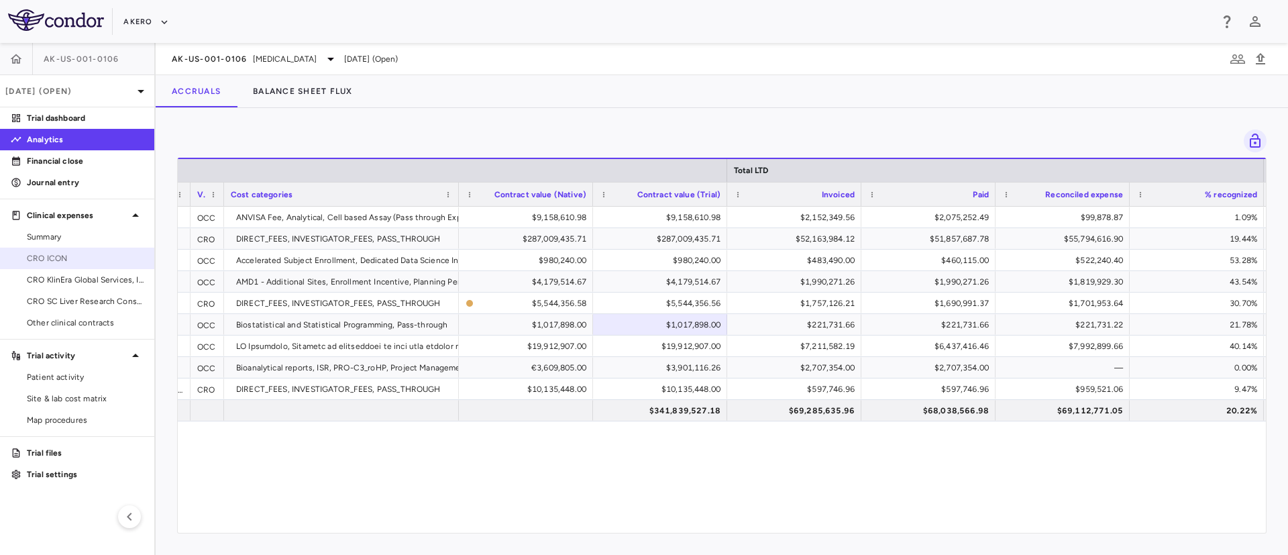
click at [52, 266] on link "CRO ICON" at bounding box center [77, 258] width 154 height 20
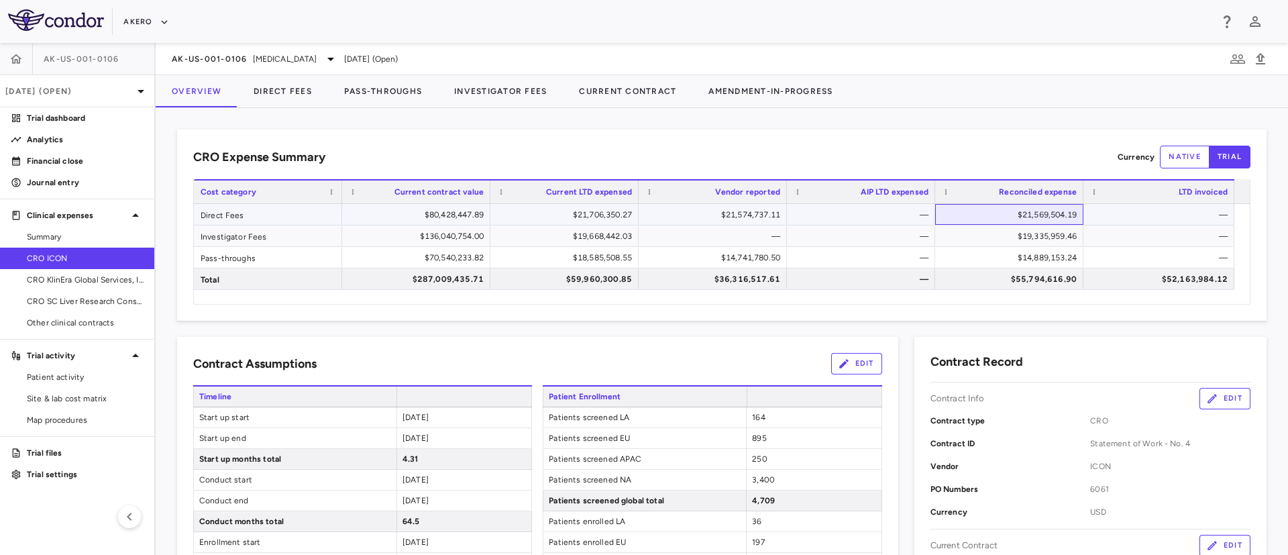
click at [968, 219] on div "$21,569,504.19" at bounding box center [1011, 214] width 129 height 21
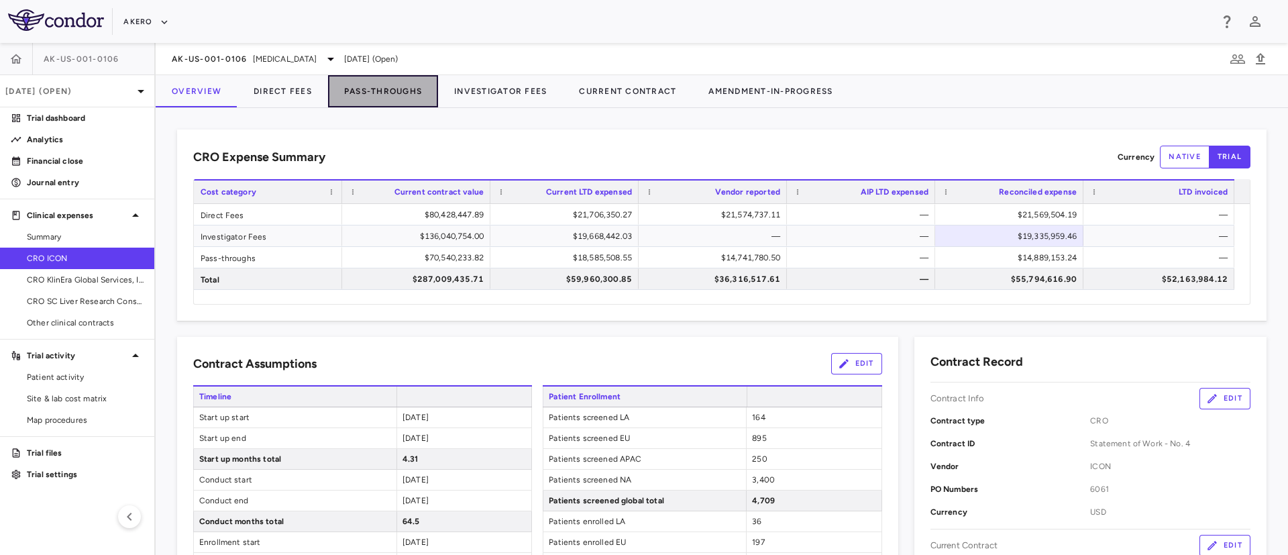
click at [379, 86] on button "Pass-Throughs" at bounding box center [383, 91] width 110 height 32
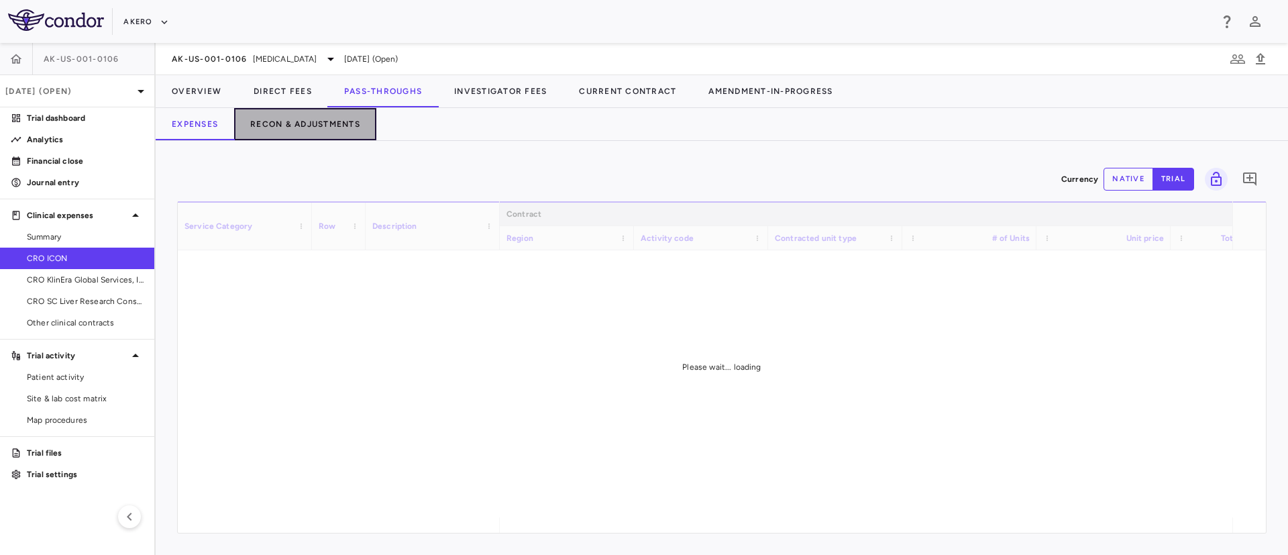
click at [309, 122] on button "Recon & Adjustments" at bounding box center [305, 124] width 142 height 32
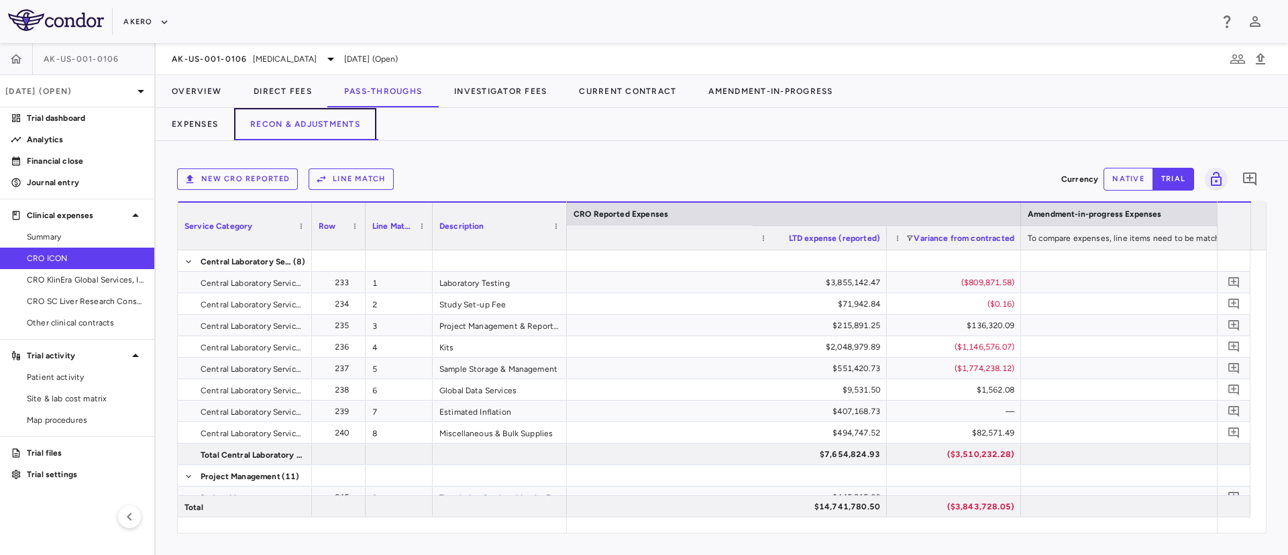
scroll to position [0, 2616]
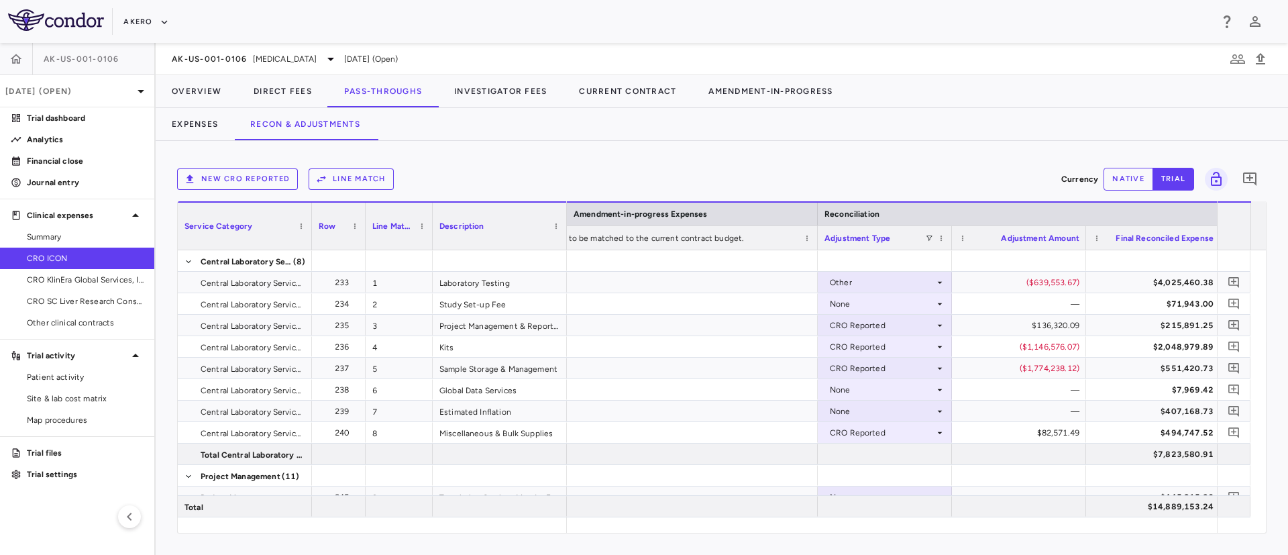
click at [1106, 536] on div "New CRO reported Line Match Currency native trial 0 Service Category Drag here …" at bounding box center [722, 348] width 1132 height 414
click at [84, 284] on span "CRO KlinEra Global Services, Inc" at bounding box center [85, 280] width 117 height 12
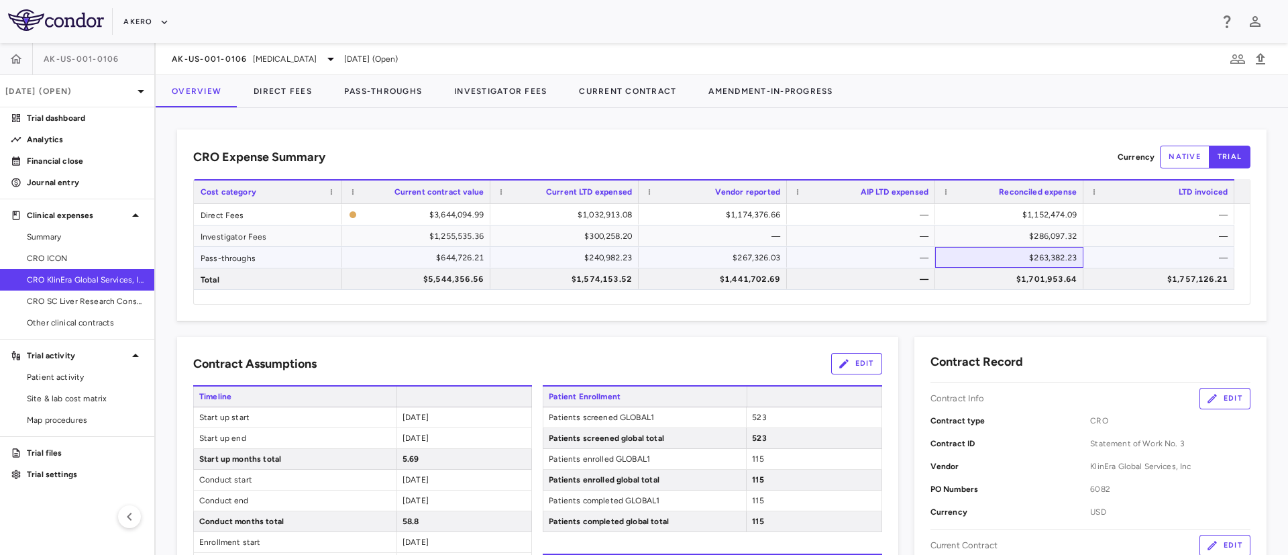
click at [980, 258] on div "$263,382.23" at bounding box center [1011, 257] width 129 height 21
click at [21, 57] on icon "button" at bounding box center [15, 58] width 13 height 13
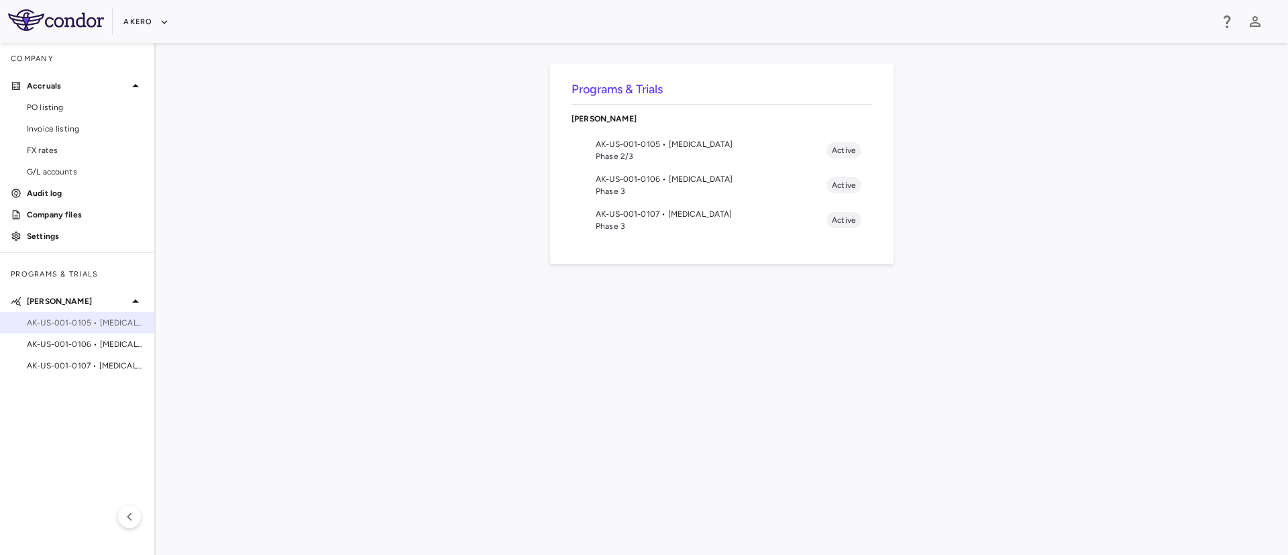
click at [76, 323] on span "AK-US-001-0105 • [MEDICAL_DATA]" at bounding box center [85, 323] width 117 height 12
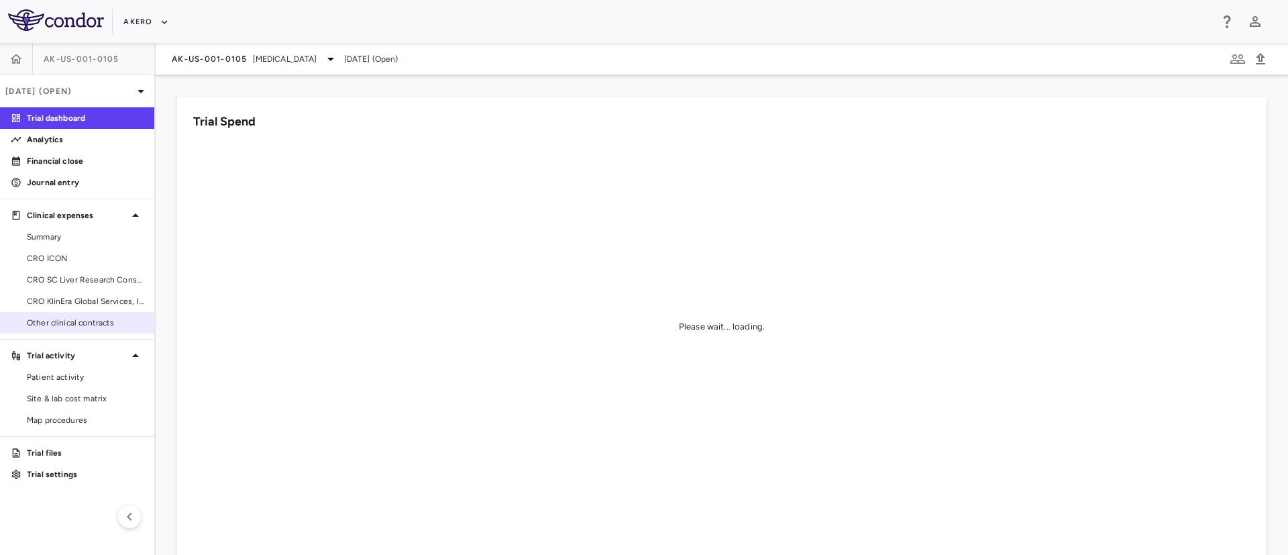
click at [54, 323] on span "Other clinical contracts" at bounding box center [85, 323] width 117 height 12
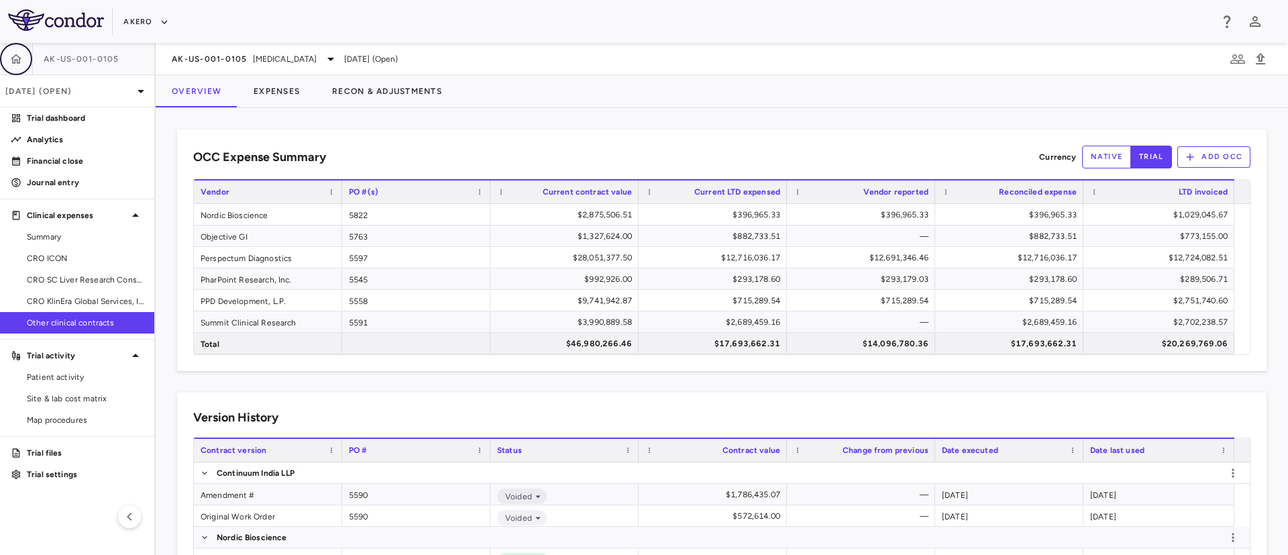
click at [14, 57] on icon "button" at bounding box center [15, 58] width 13 height 13
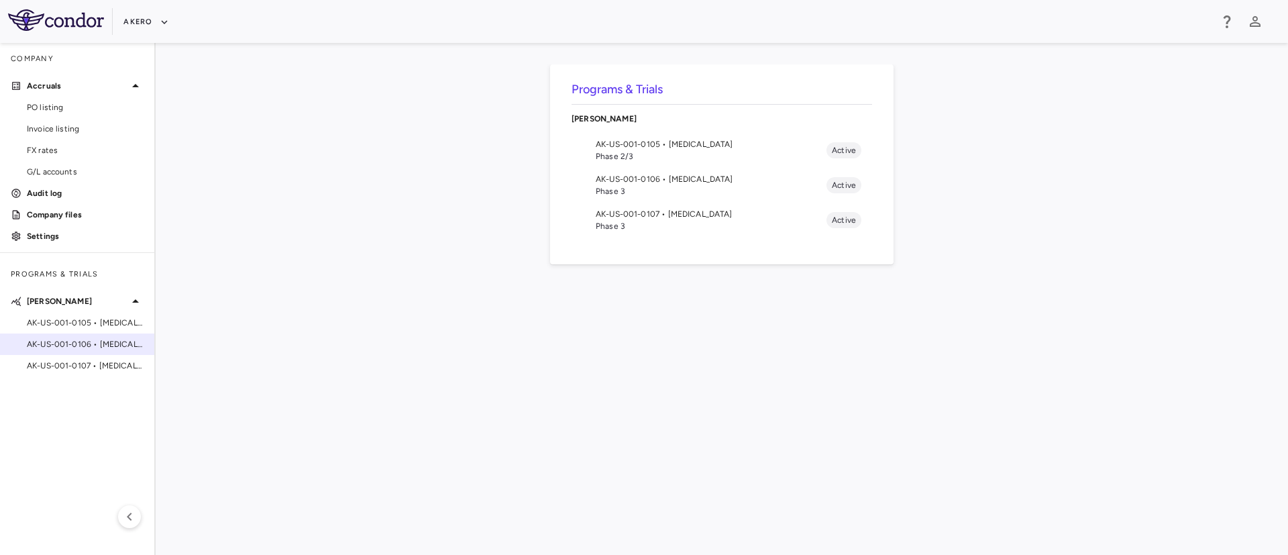
click at [66, 343] on span "AK-US-001-0106 • [MEDICAL_DATA]" at bounding box center [85, 344] width 117 height 12
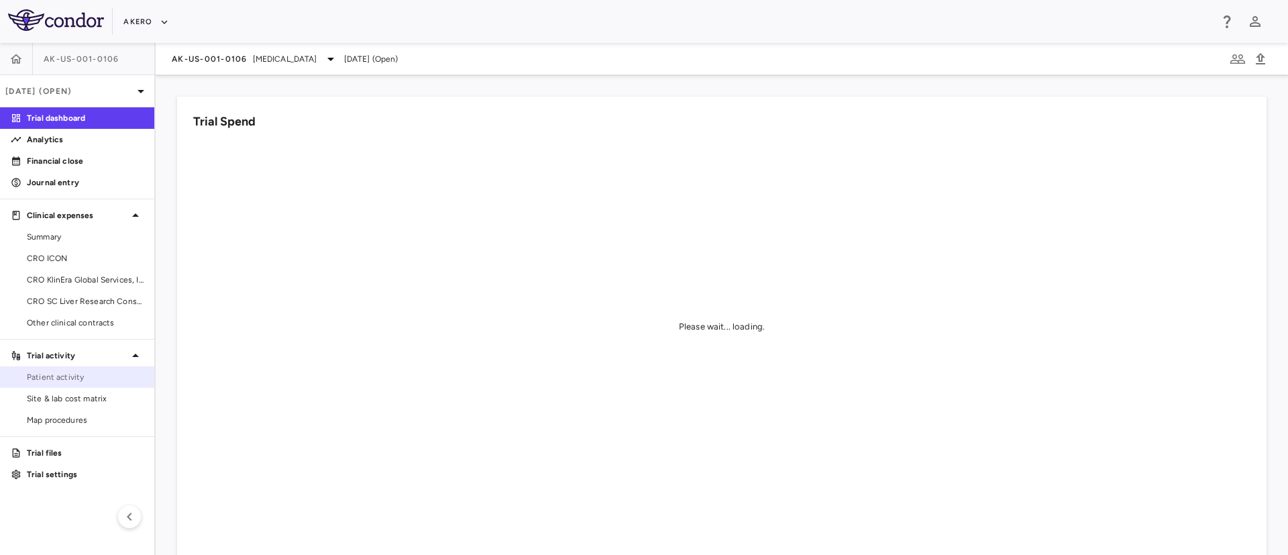
click at [66, 376] on span "Patient activity" at bounding box center [85, 377] width 117 height 12
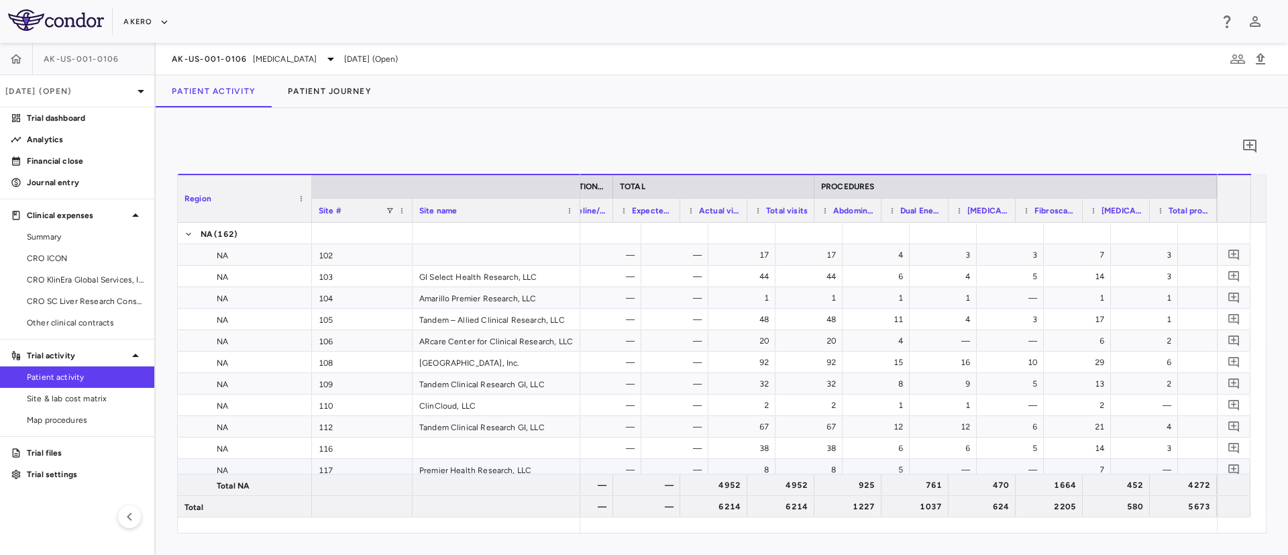
scroll to position [0, 2354]
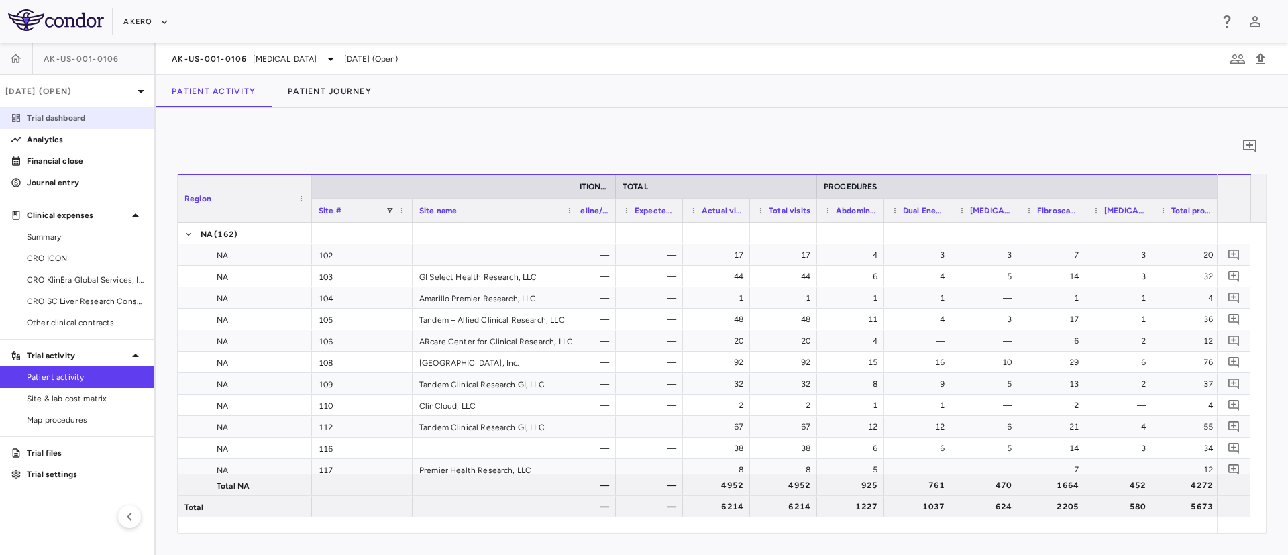
click at [62, 115] on p "Trial dashboard" at bounding box center [85, 118] width 117 height 12
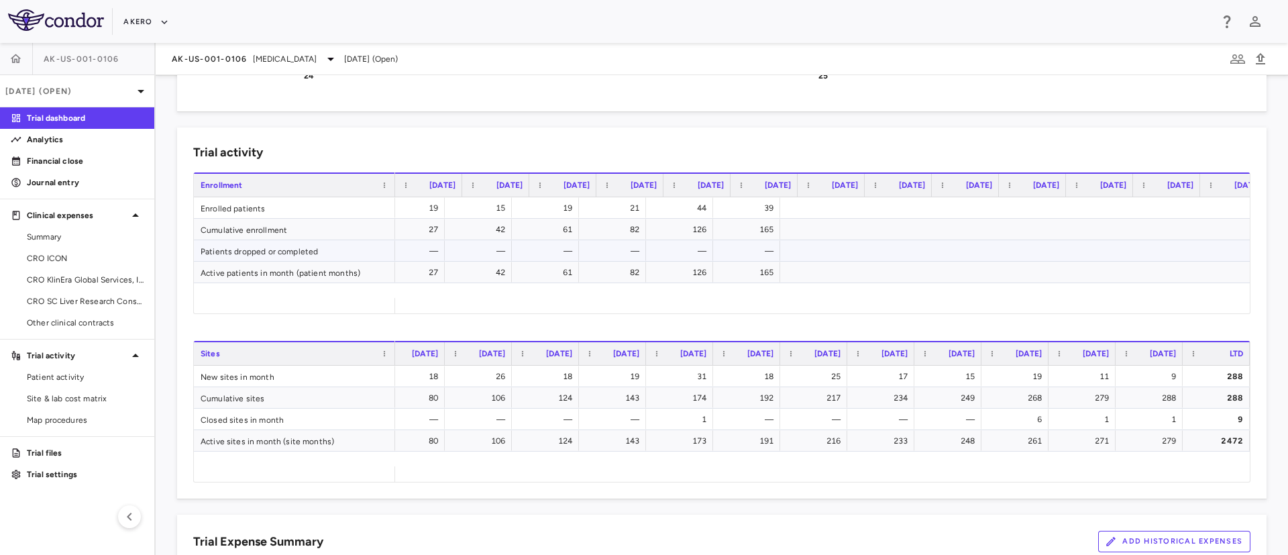
scroll to position [0, 637]
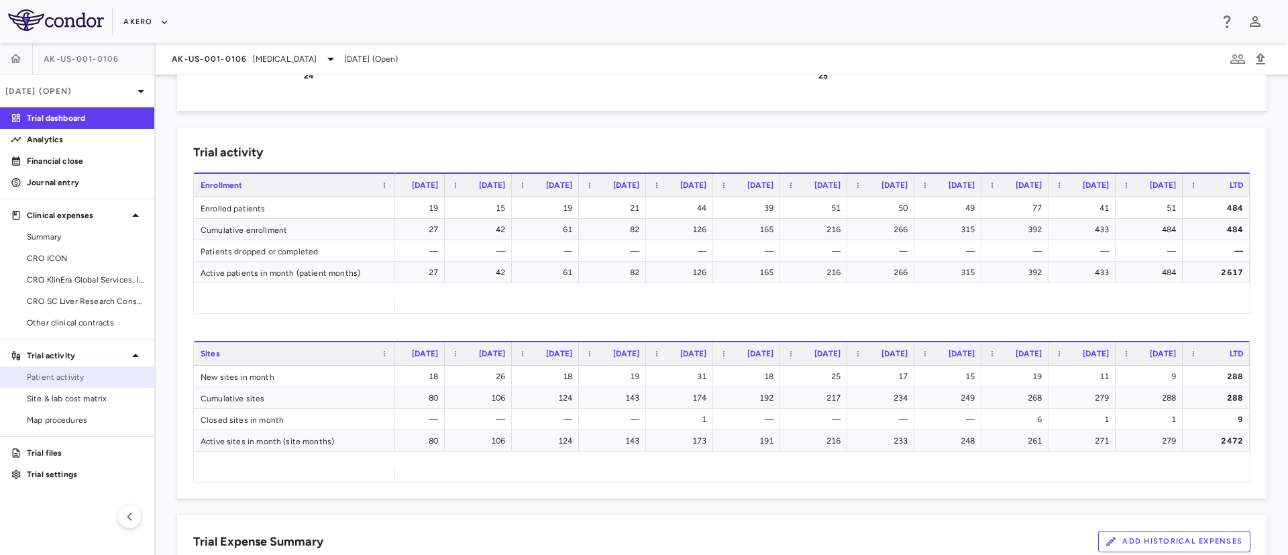
click at [60, 380] on span "Patient activity" at bounding box center [85, 377] width 117 height 12
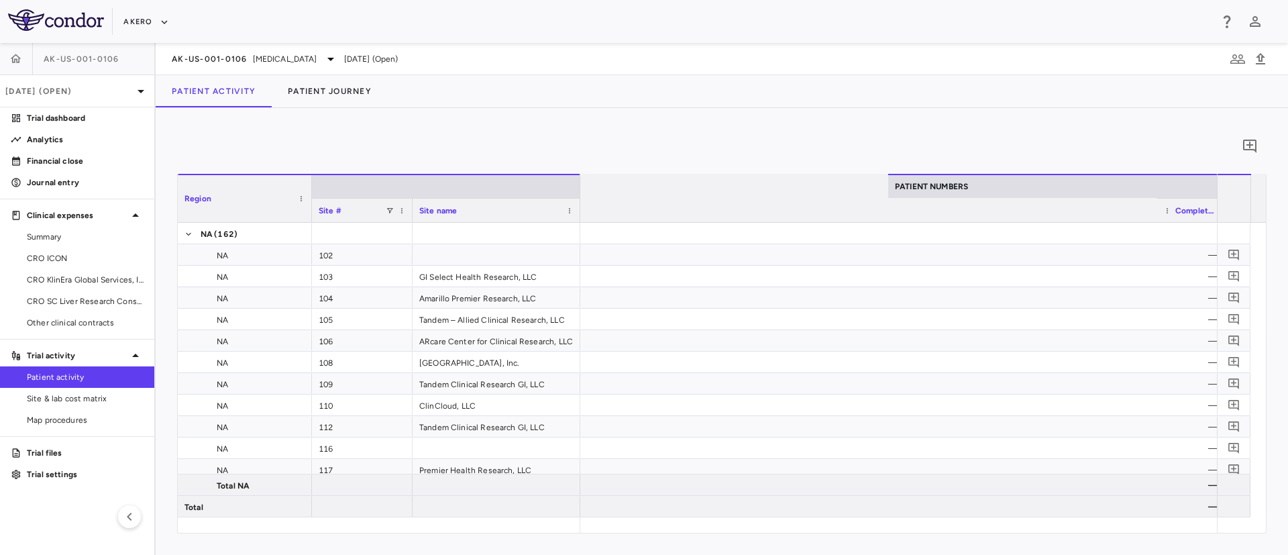
scroll to position [0, 2382]
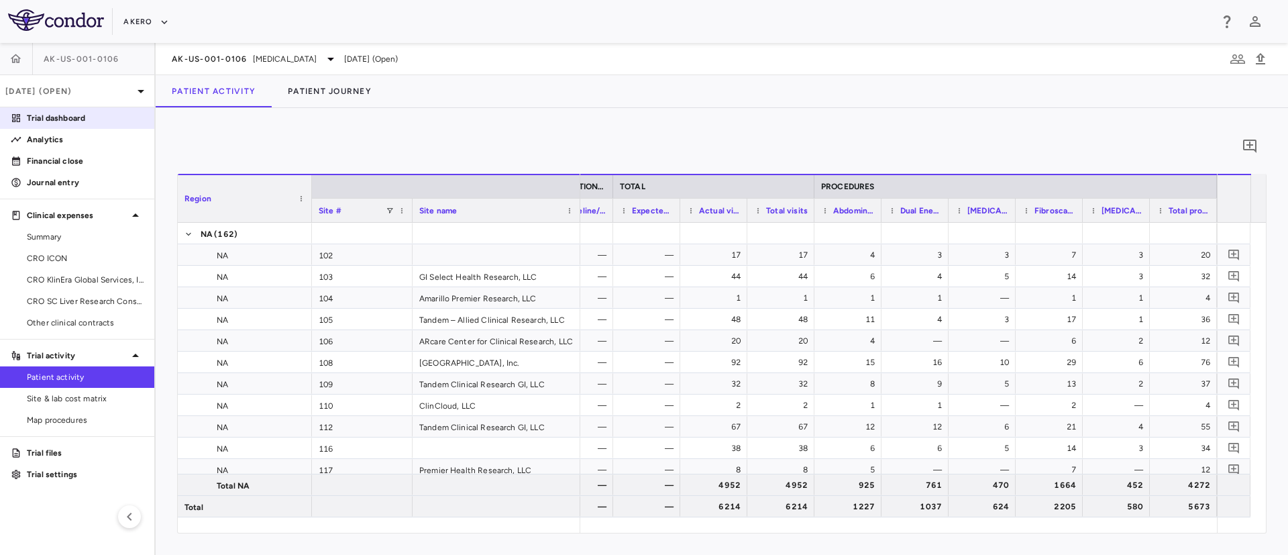
click at [60, 114] on p "Trial dashboard" at bounding box center [85, 118] width 117 height 12
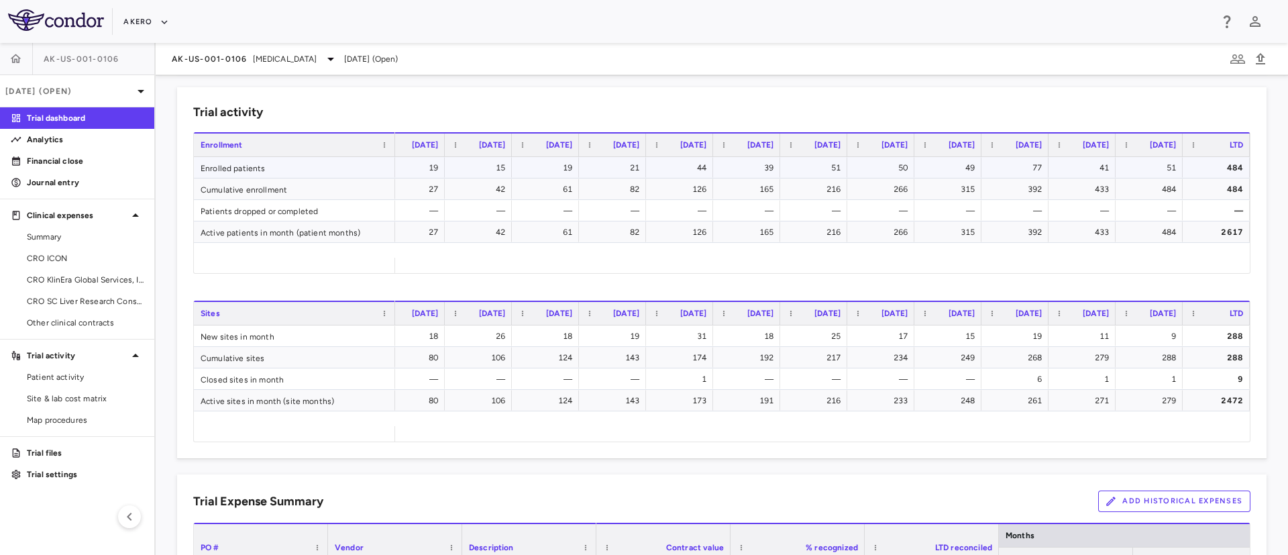
scroll to position [490, 0]
click at [25, 60] on button "button" at bounding box center [16, 59] width 32 height 32
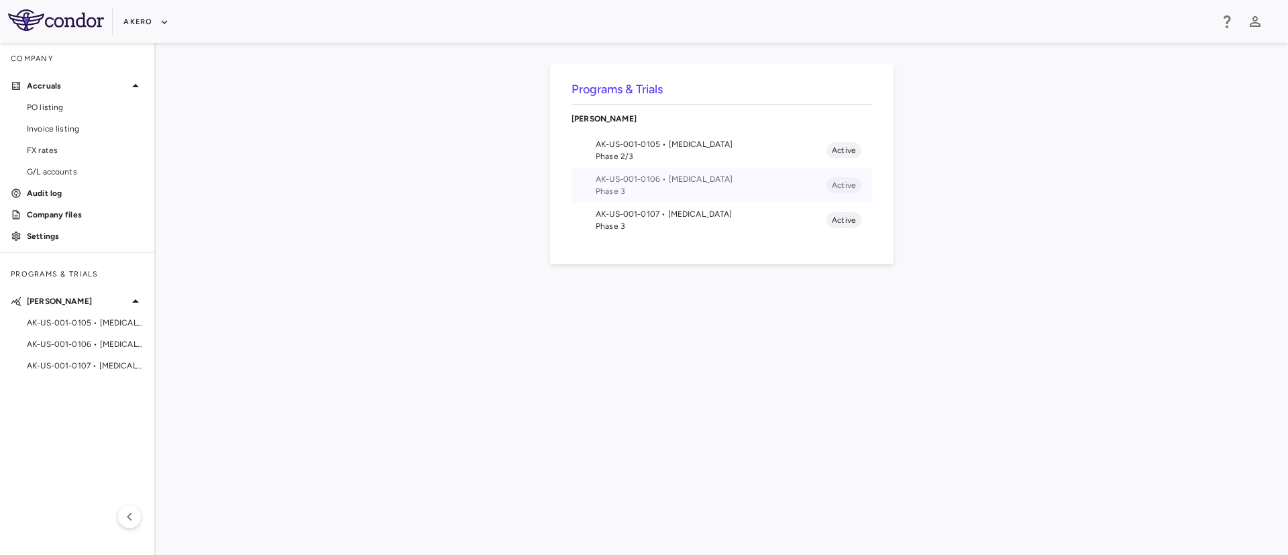
click at [675, 182] on span "AK-US-001-0106 • [MEDICAL_DATA]" at bounding box center [711, 179] width 231 height 12
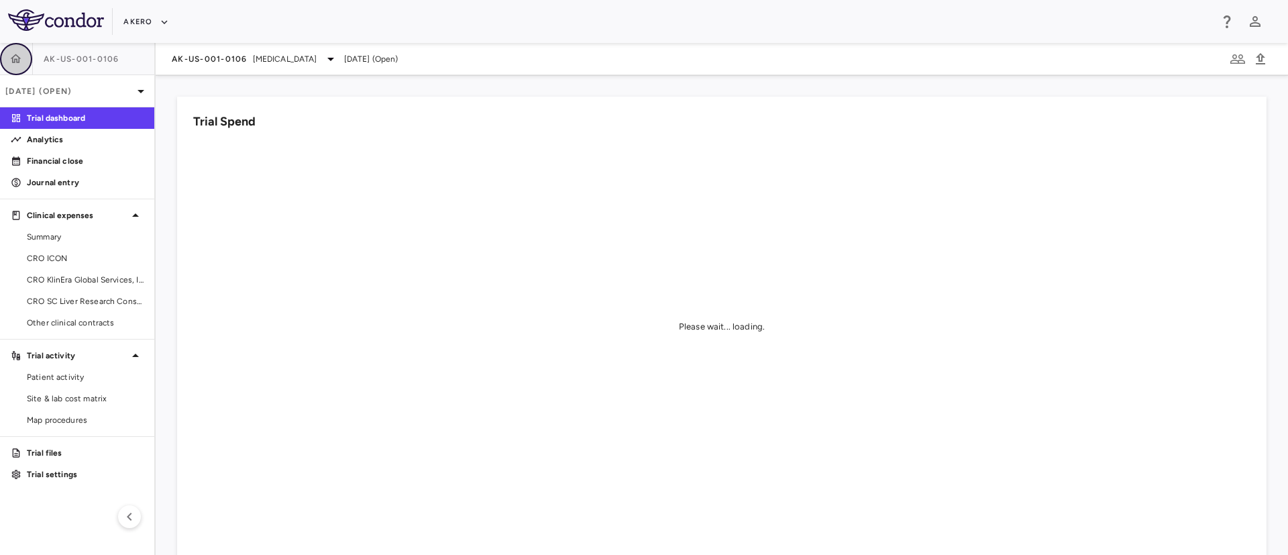
click at [9, 55] on button "button" at bounding box center [16, 59] width 32 height 32
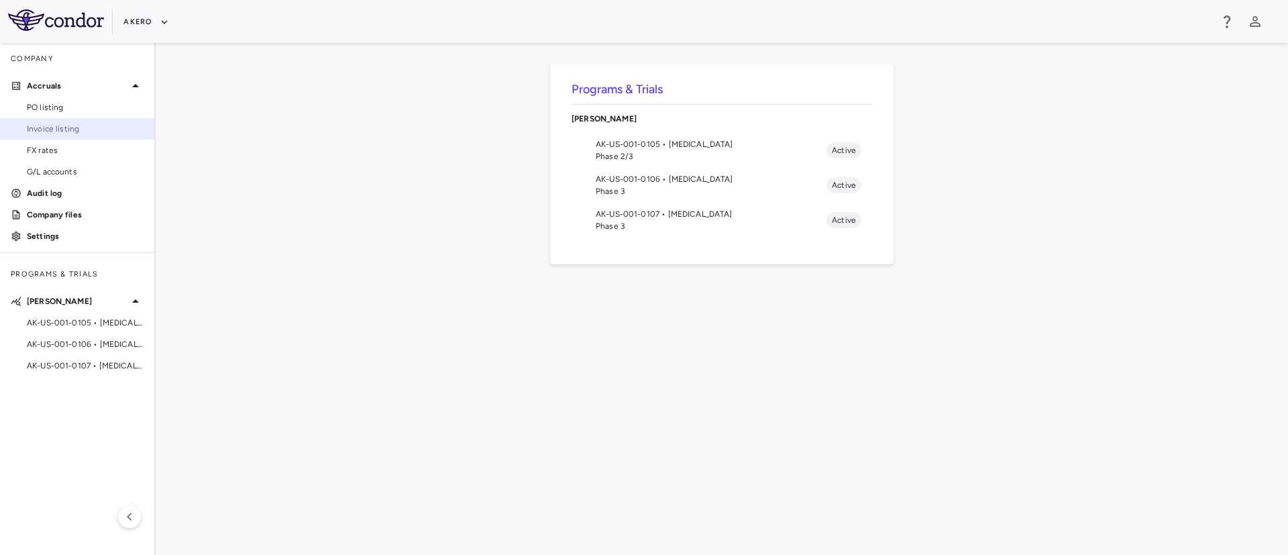
click at [65, 131] on span "Invoice listing" at bounding box center [85, 129] width 117 height 12
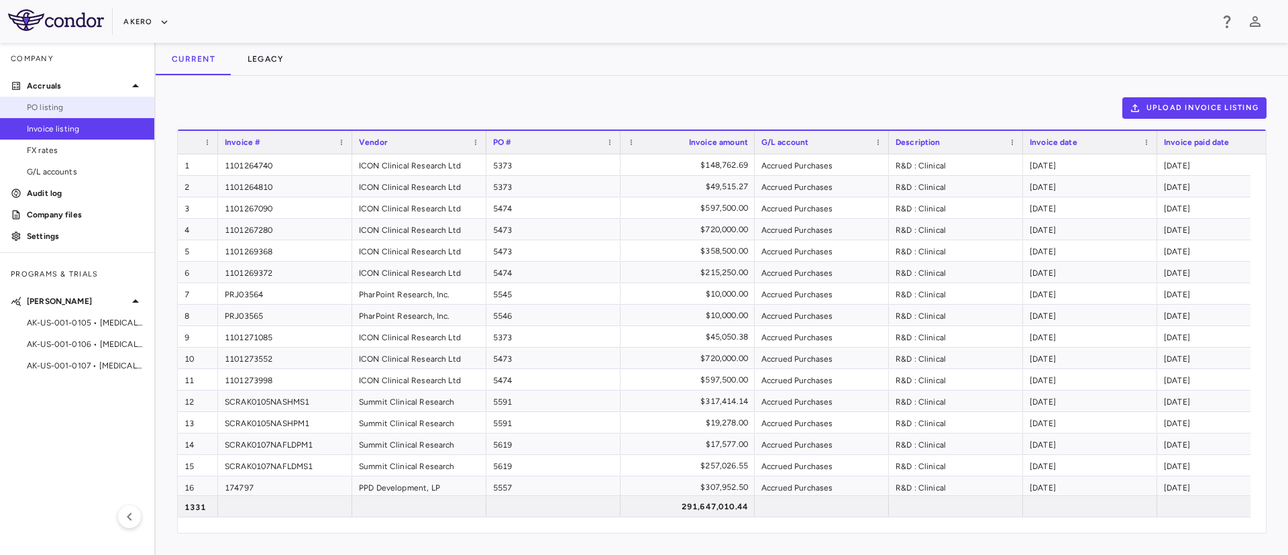
click at [40, 103] on span "PO listing" at bounding box center [85, 107] width 117 height 12
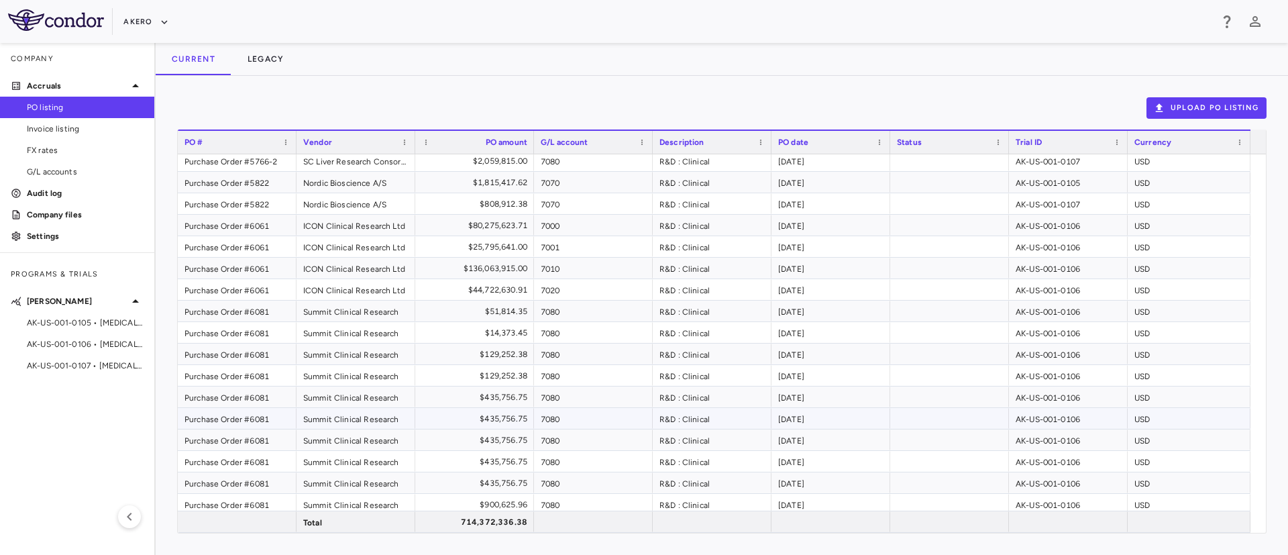
scroll to position [1497, 0]
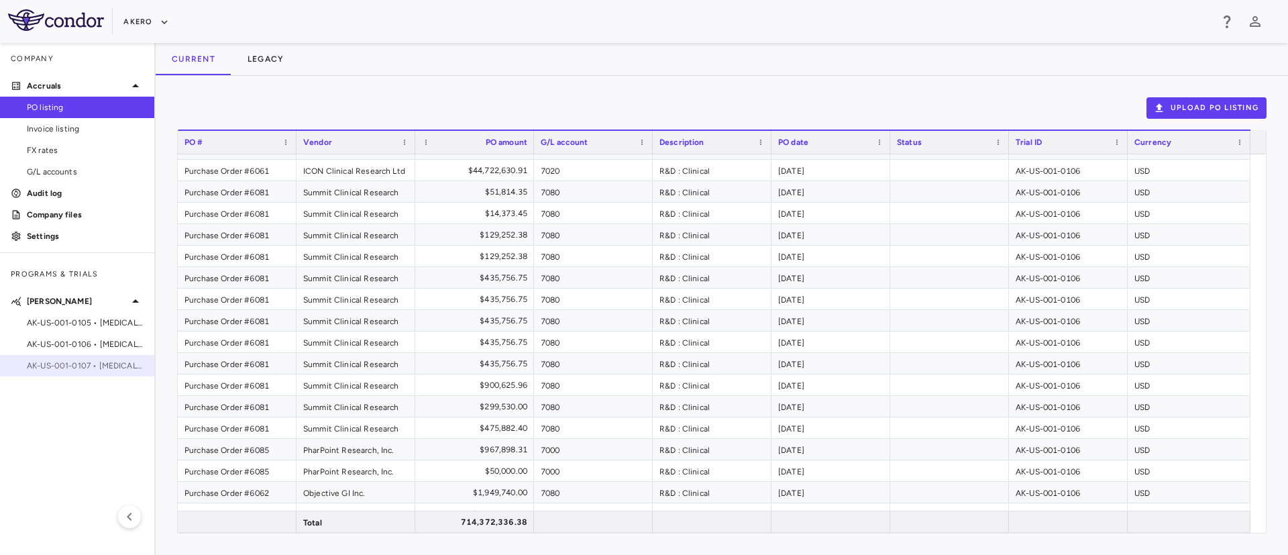
click at [92, 365] on span "AK-US-001-0107 • [MEDICAL_DATA]" at bounding box center [85, 366] width 117 height 12
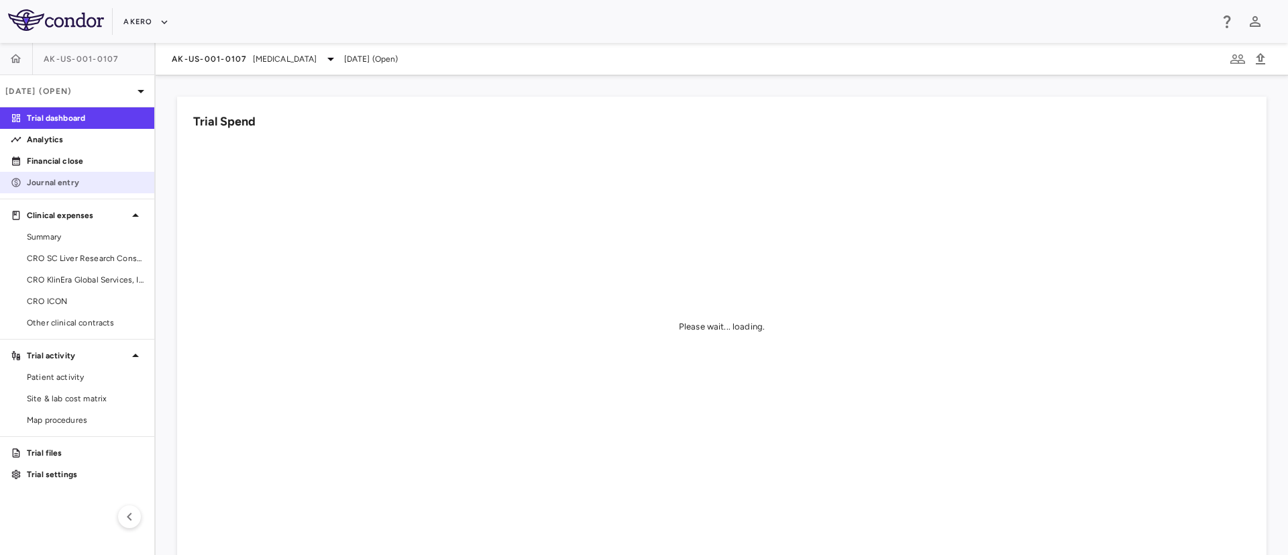
click at [50, 187] on p "Journal entry" at bounding box center [85, 182] width 117 height 12
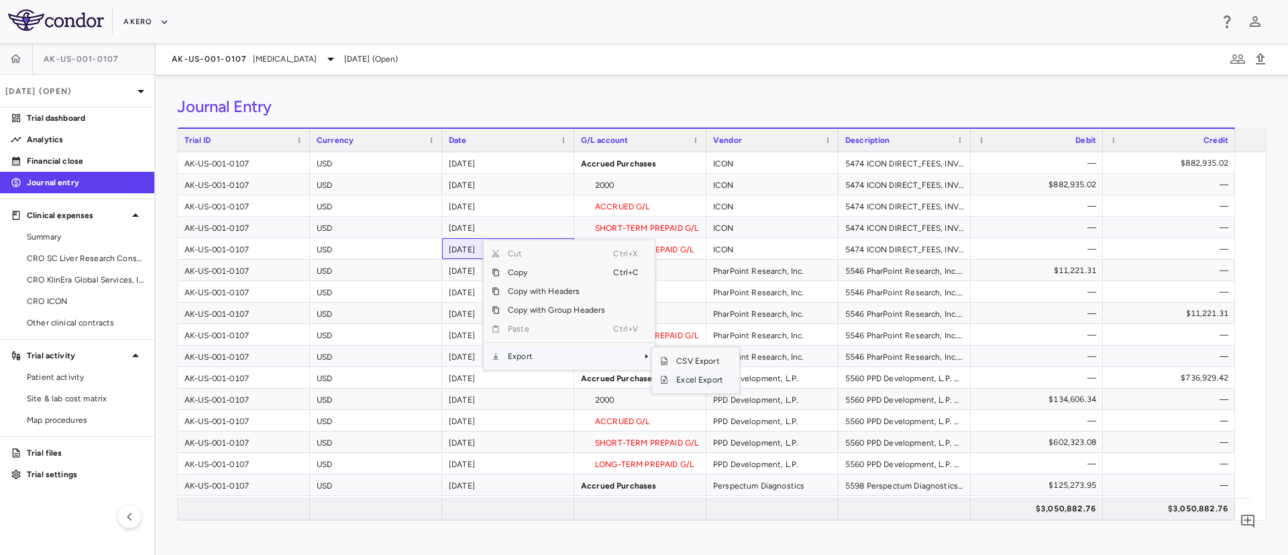
click at [692, 382] on span "Excel Export" at bounding box center [699, 379] width 63 height 19
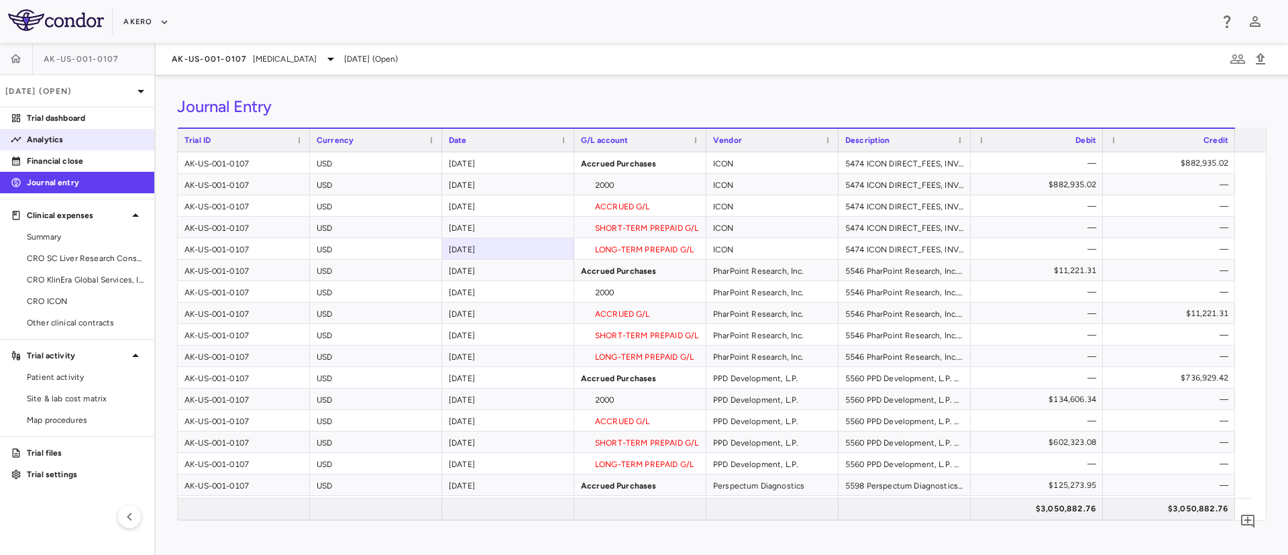
click at [62, 140] on p "Analytics" at bounding box center [85, 139] width 117 height 12
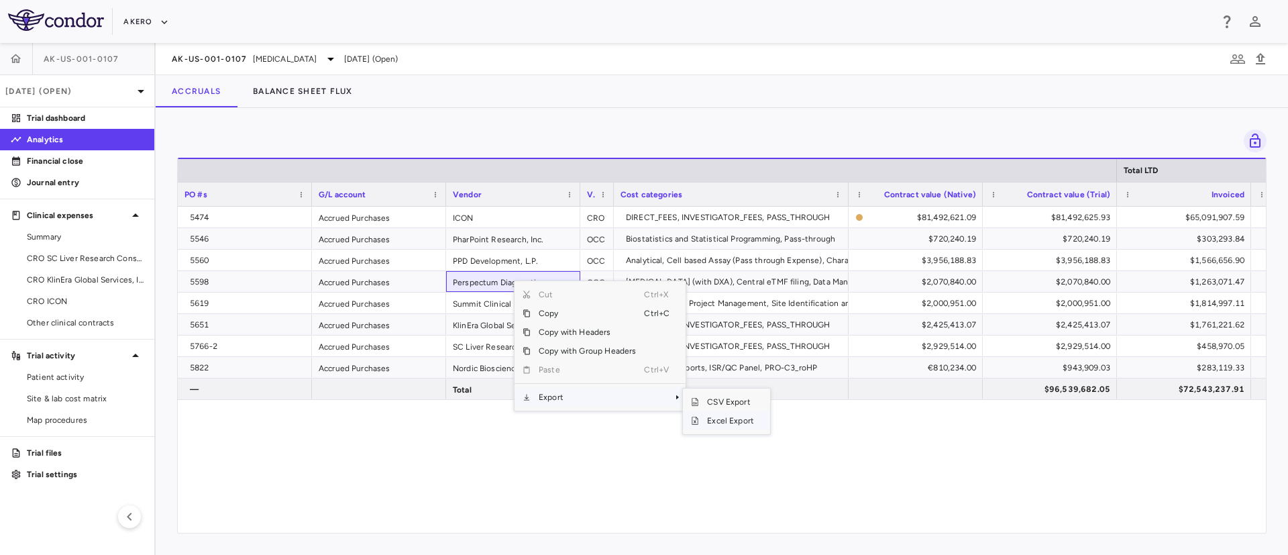
click at [716, 414] on span "Excel Export" at bounding box center [730, 420] width 63 height 19
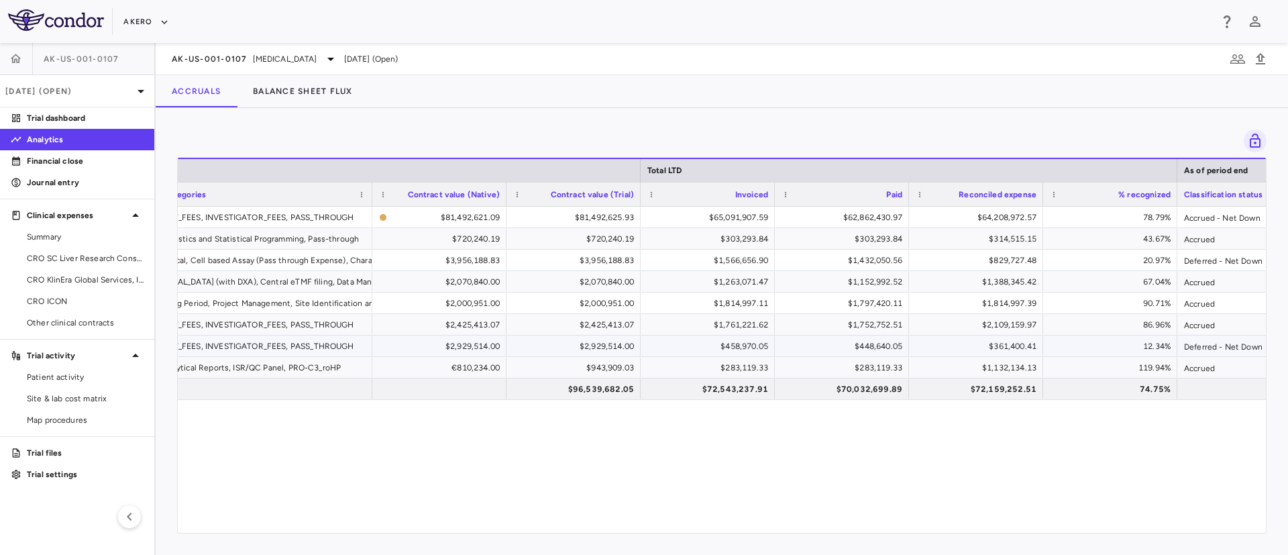
scroll to position [0, 477]
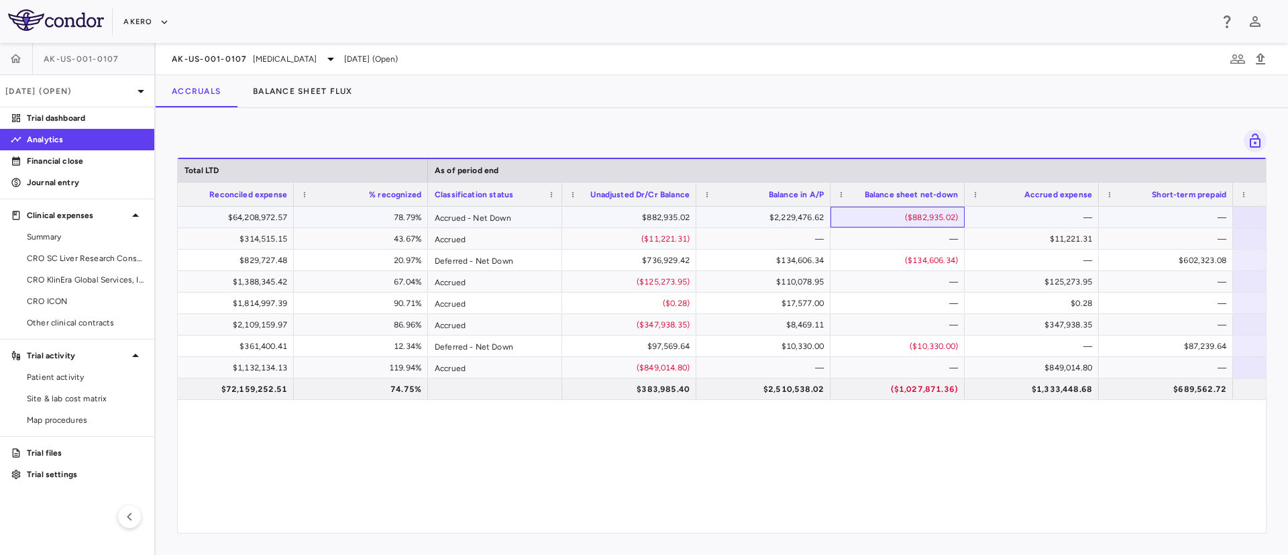
click at [860, 219] on div "($882,935.02)" at bounding box center [900, 217] width 115 height 21
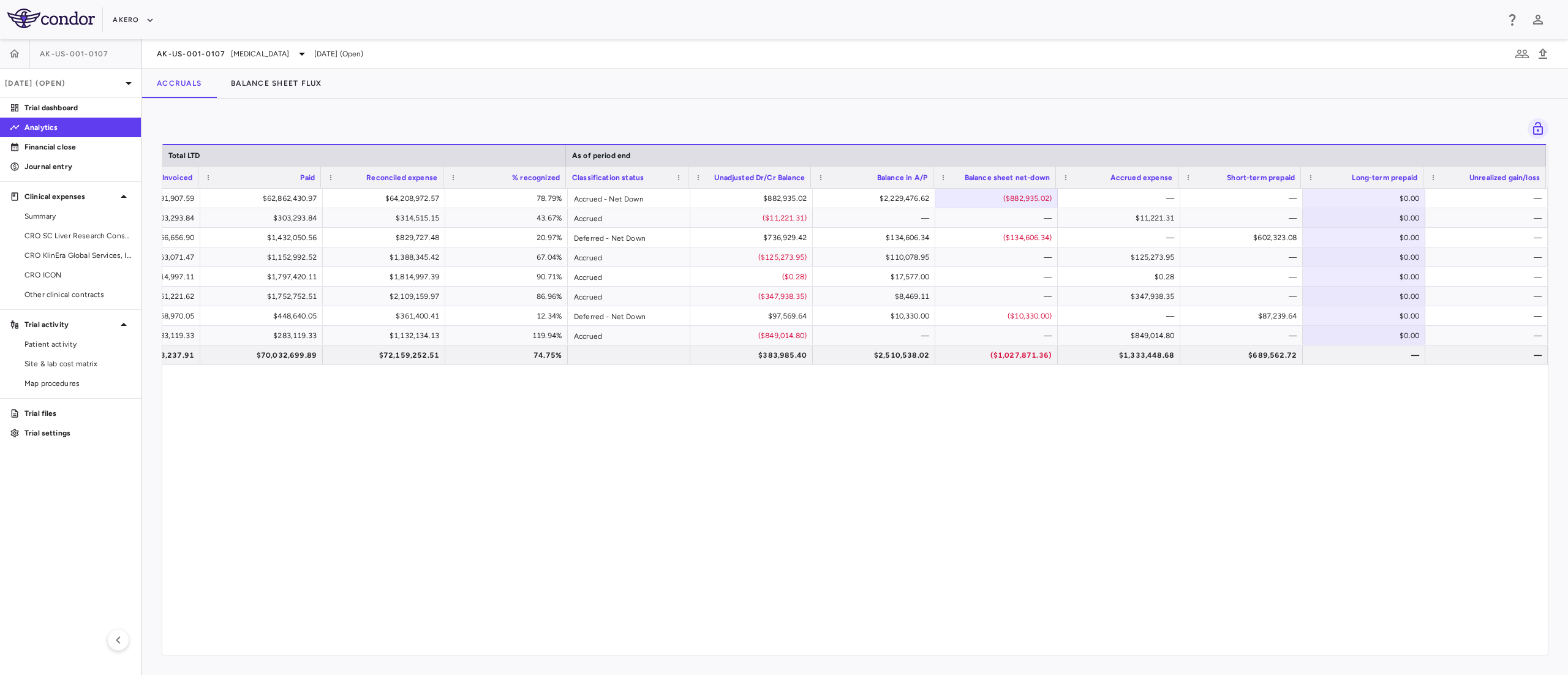
drag, startPoint x: 1125, startPoint y: 0, endPoint x: 760, endPoint y: 428, distance: 562.5
click at [760, 428] on div "$62,862,430.97 $64,208,972.57 78.79% Accrued - Net Down $882,935.02 $2,229,476.…" at bounding box center [855, 415] width 1385 height 452
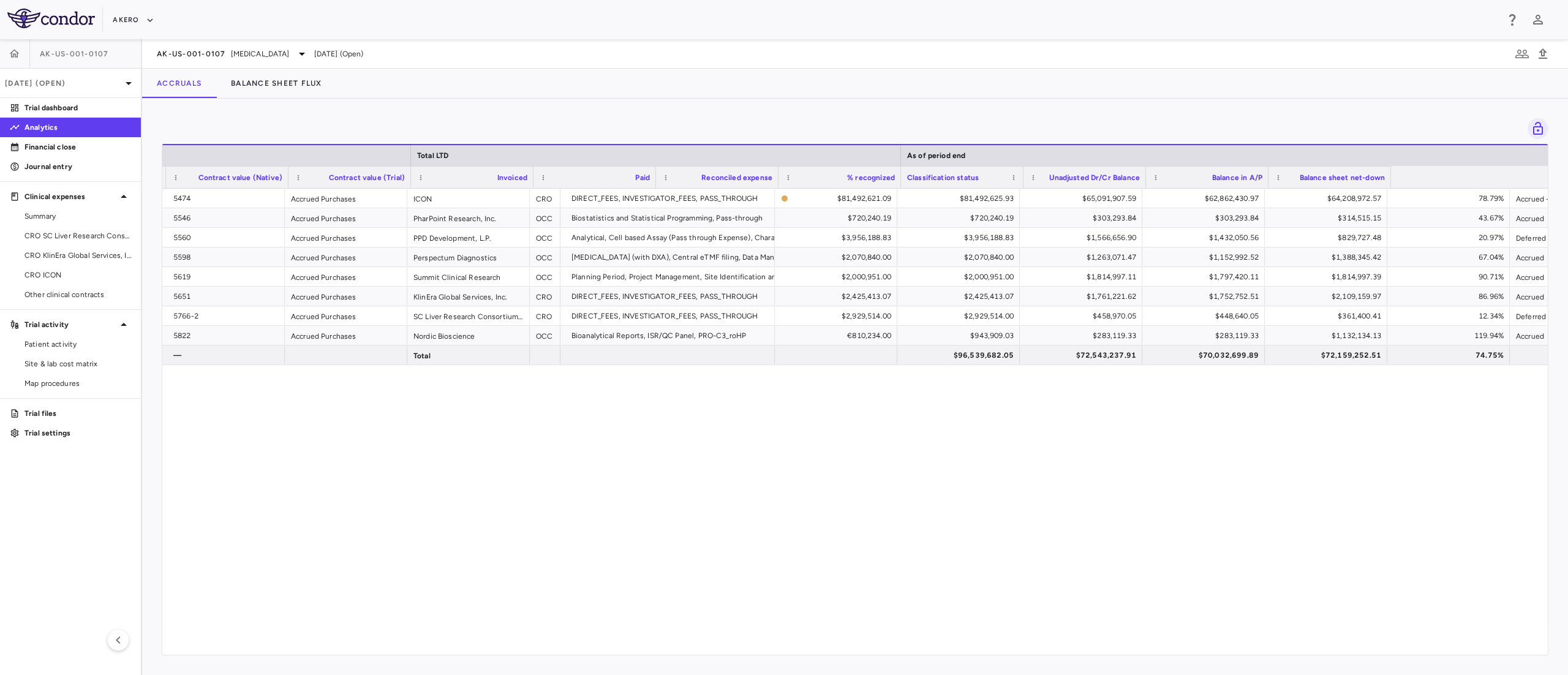
scroll to position [0, 0]
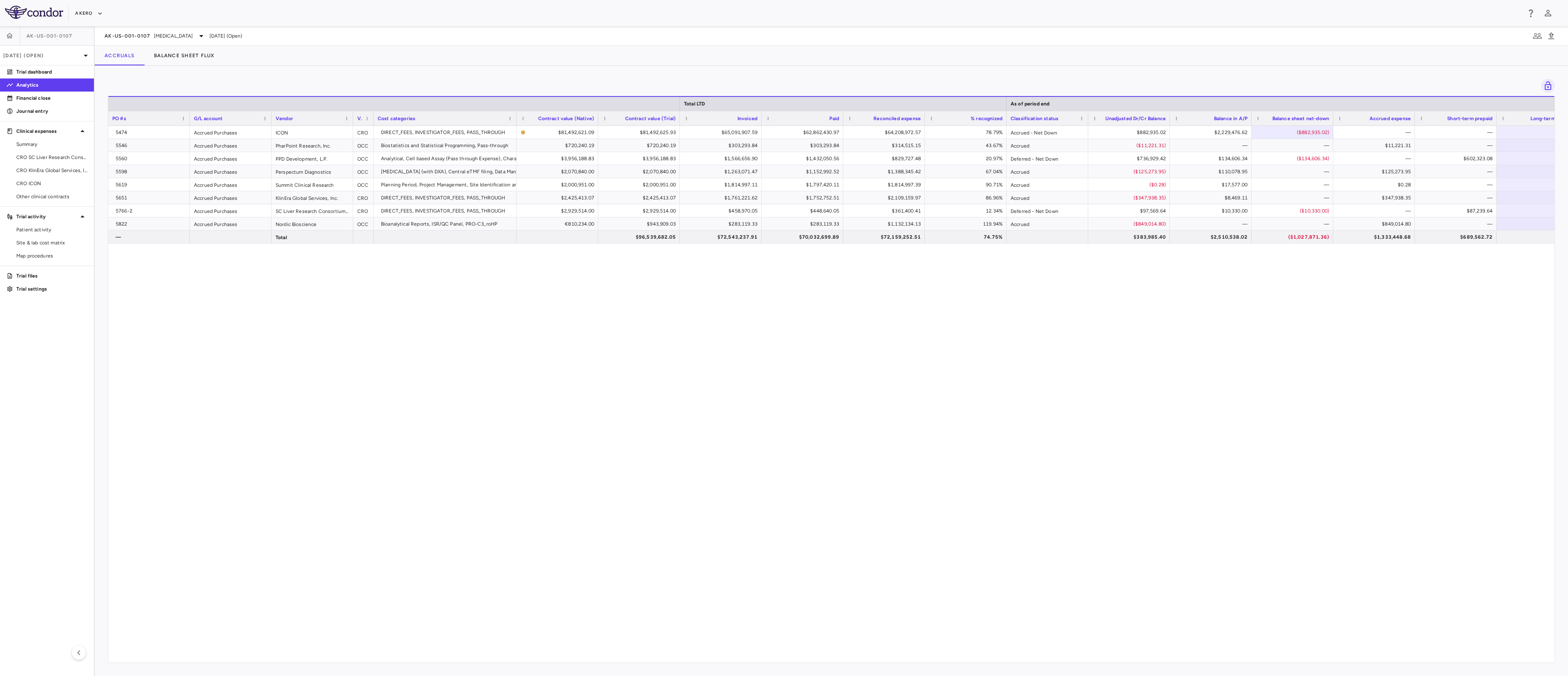
drag, startPoint x: 878, startPoint y: 1, endPoint x: 879, endPoint y: 407, distance: 406.0
click at [783, 337] on div "5474 Accrued Purchases ICON CRO DIRECT_FEES, INVESTIGATOR_FEES, PASS_THROUGH $8…" at bounding box center [831, 389] width 1446 height 527
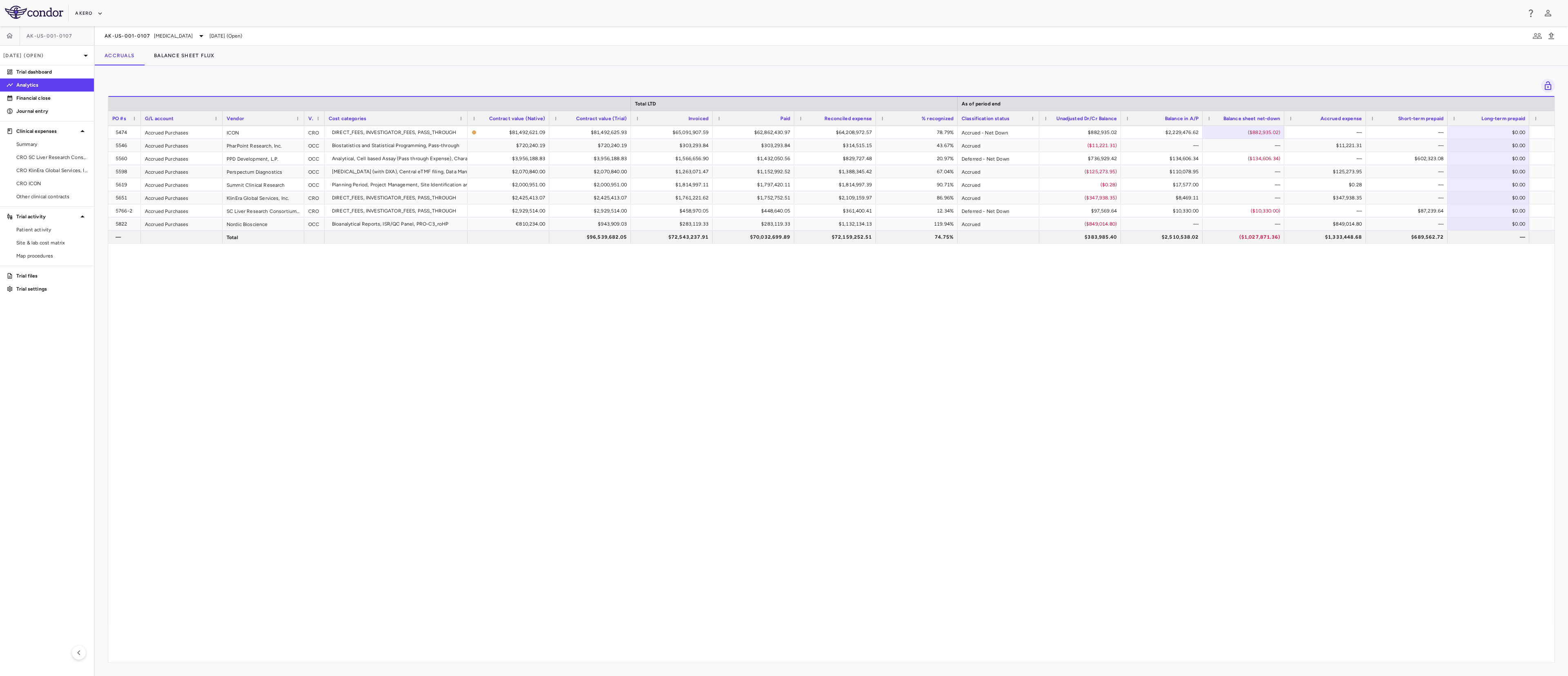
drag, startPoint x: 189, startPoint y: 122, endPoint x: 139, endPoint y: 125, distance: 50.1
click at [139, 125] on div at bounding box center [140, 118] width 3 height 14
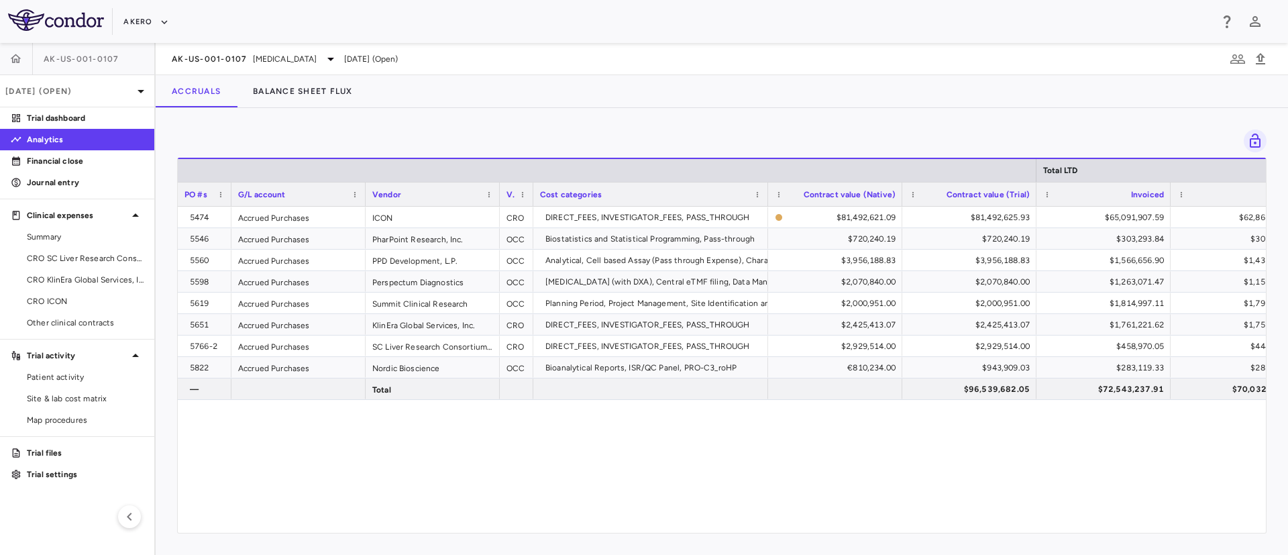
drag, startPoint x: 2575, startPoint y: 2, endPoint x: 676, endPoint y: 455, distance: 1952.4
click at [676, 455] on div "5474 Accrued Purchases ICON CRO DIRECT_FEES, INVESTIGATOR_FEES, PASS_THROUGH $8…" at bounding box center [722, 362] width 1088 height 311
click at [38, 299] on span "CRO ICON" at bounding box center [85, 301] width 117 height 12
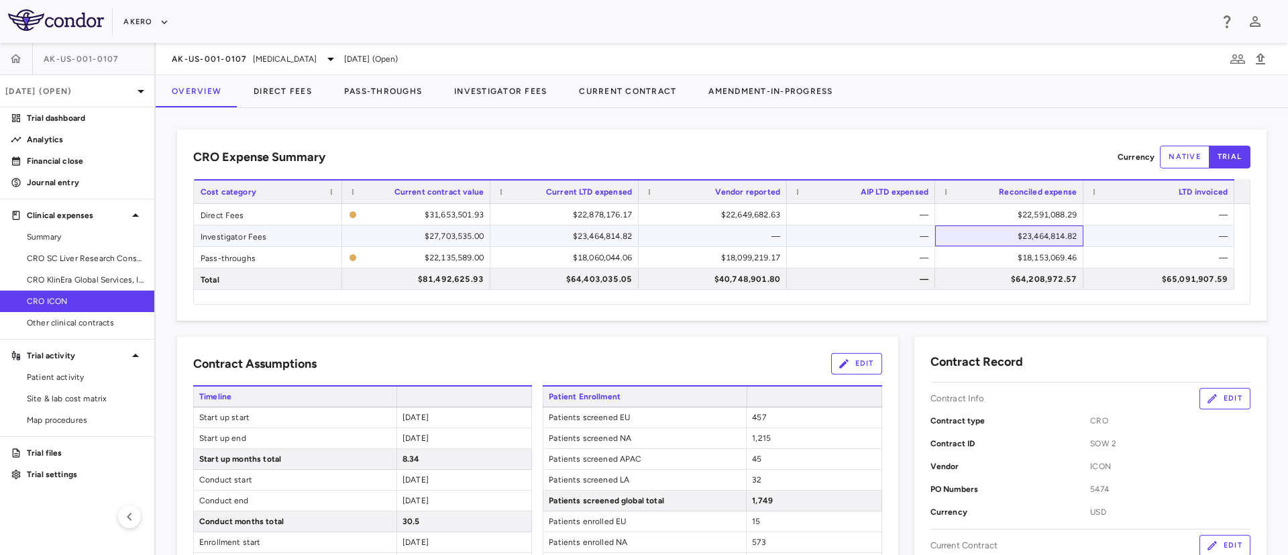
click at [971, 238] on div "$23,464,814.82" at bounding box center [1011, 235] width 129 height 21
click at [361, 88] on button "Pass-Throughs" at bounding box center [383, 91] width 110 height 32
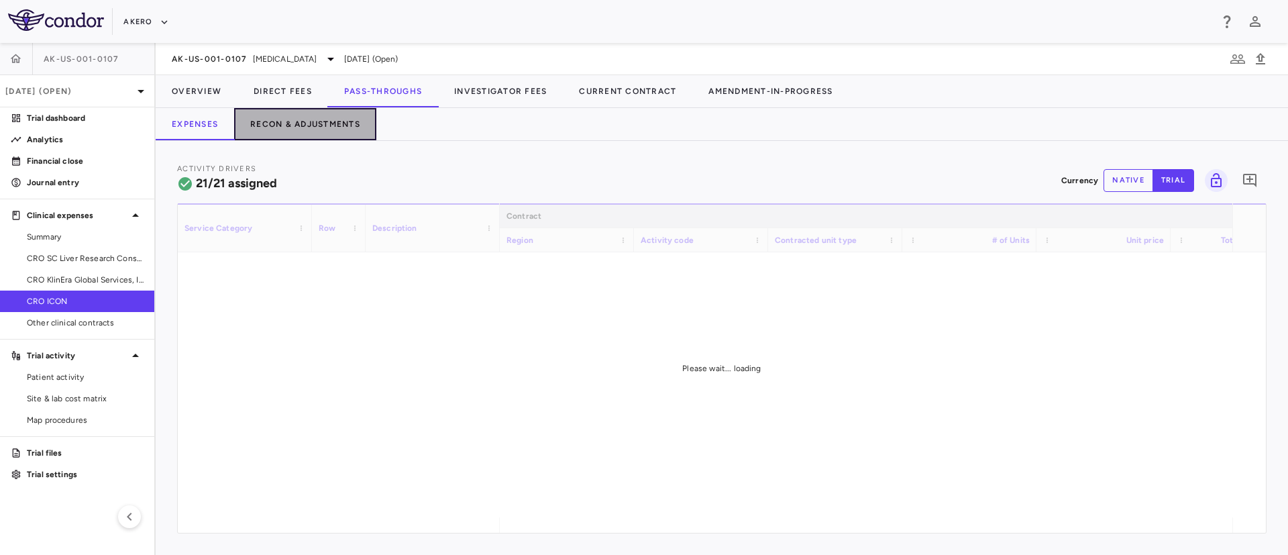
click at [301, 128] on button "Recon & Adjustments" at bounding box center [305, 124] width 142 height 32
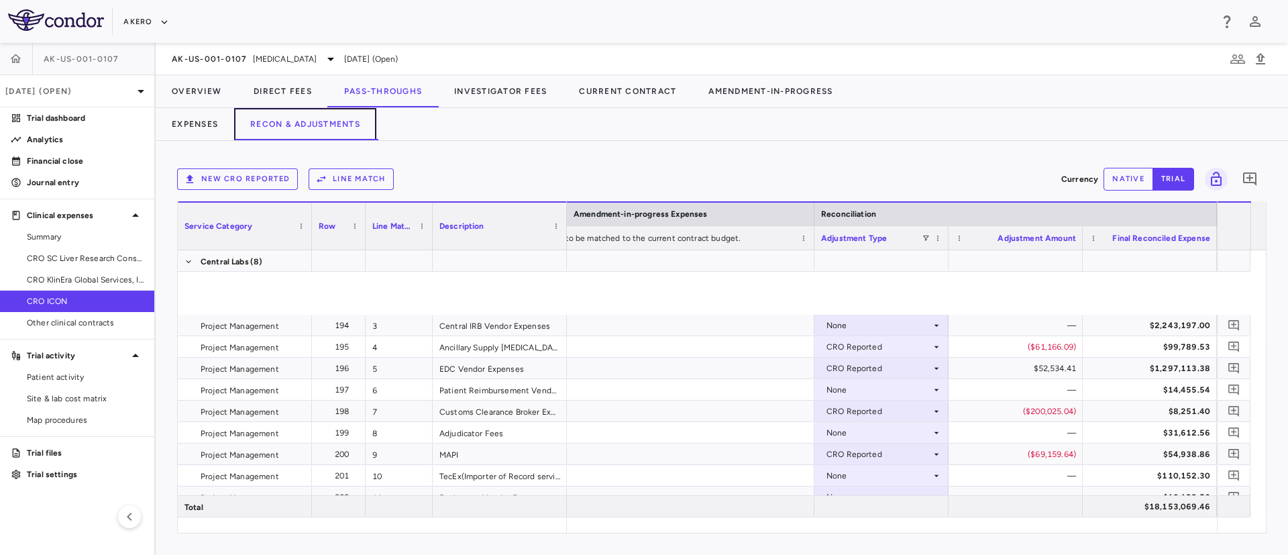
scroll to position [398, 0]
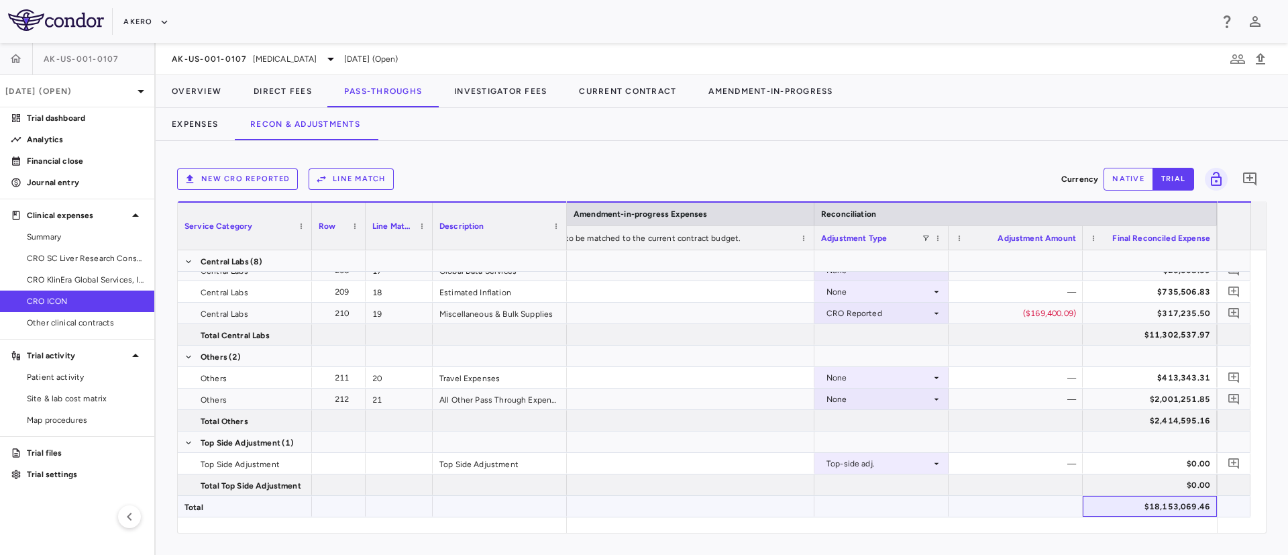
click at [1146, 511] on div "$18,153,069.46" at bounding box center [1152, 506] width 115 height 21
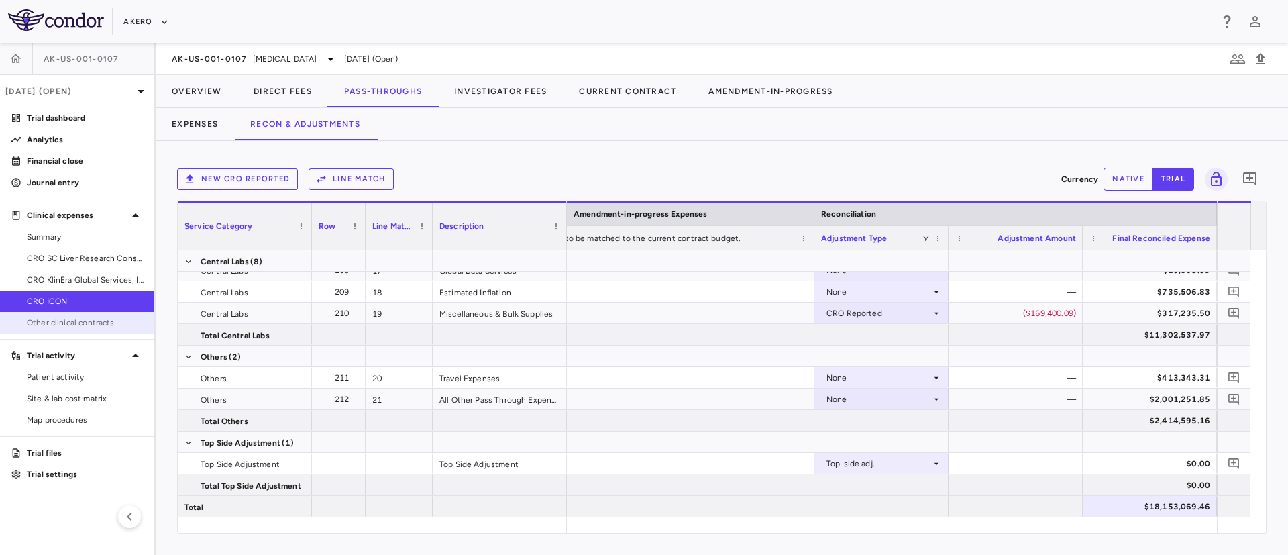
click at [50, 331] on link "Other clinical contracts" at bounding box center [77, 323] width 154 height 20
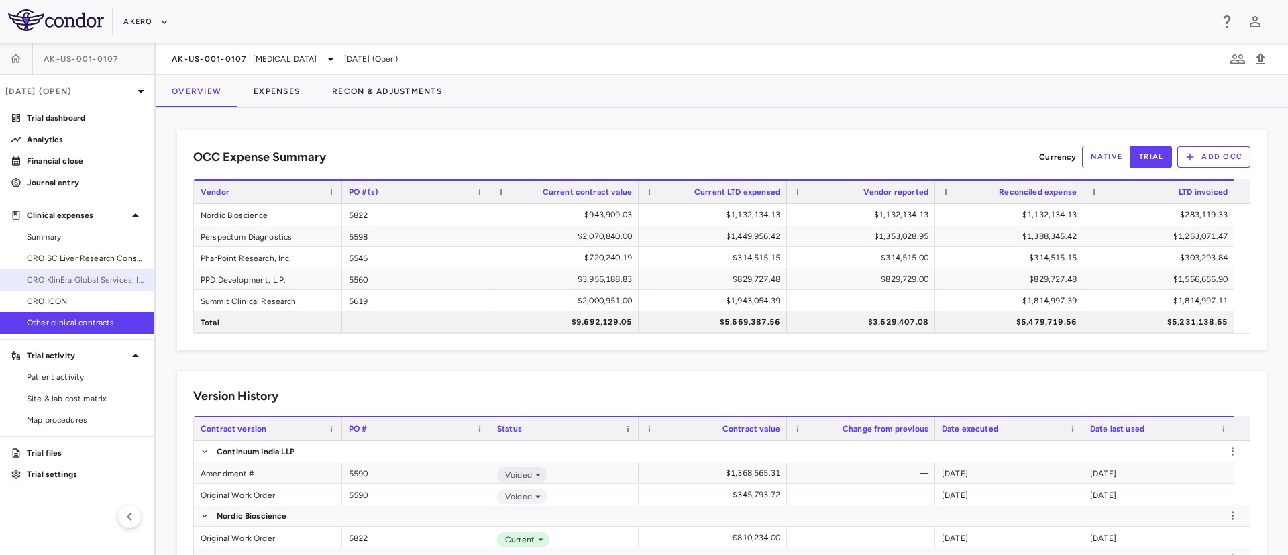
click at [49, 271] on link "CRO KlinEra Global Services, Inc." at bounding box center [77, 280] width 154 height 20
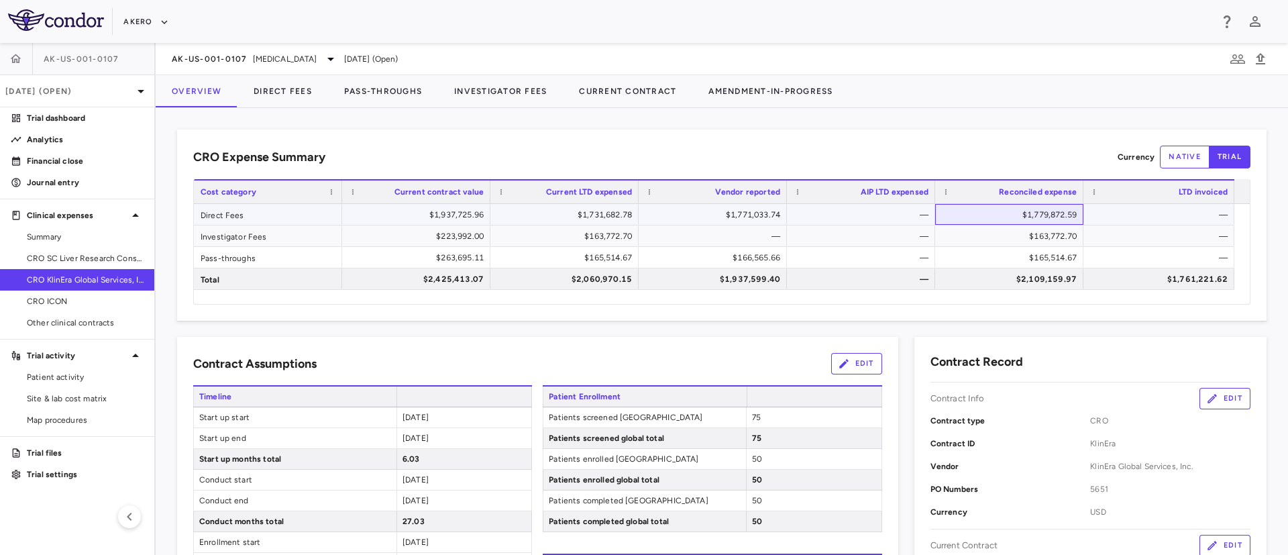
click at [967, 211] on div "$1,779,872.59" at bounding box center [1011, 214] width 129 height 21
click at [9, 58] on icon "button" at bounding box center [15, 58] width 13 height 13
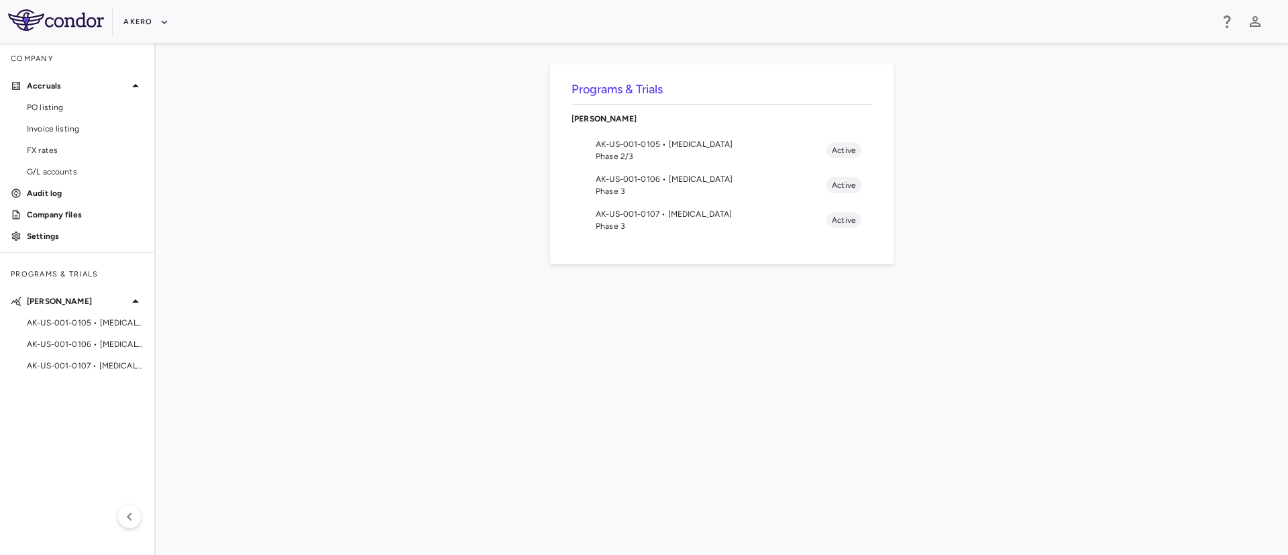
click at [665, 154] on span "Phase 2/3" at bounding box center [711, 156] width 231 height 12
